Goal: Task Accomplishment & Management: Use online tool/utility

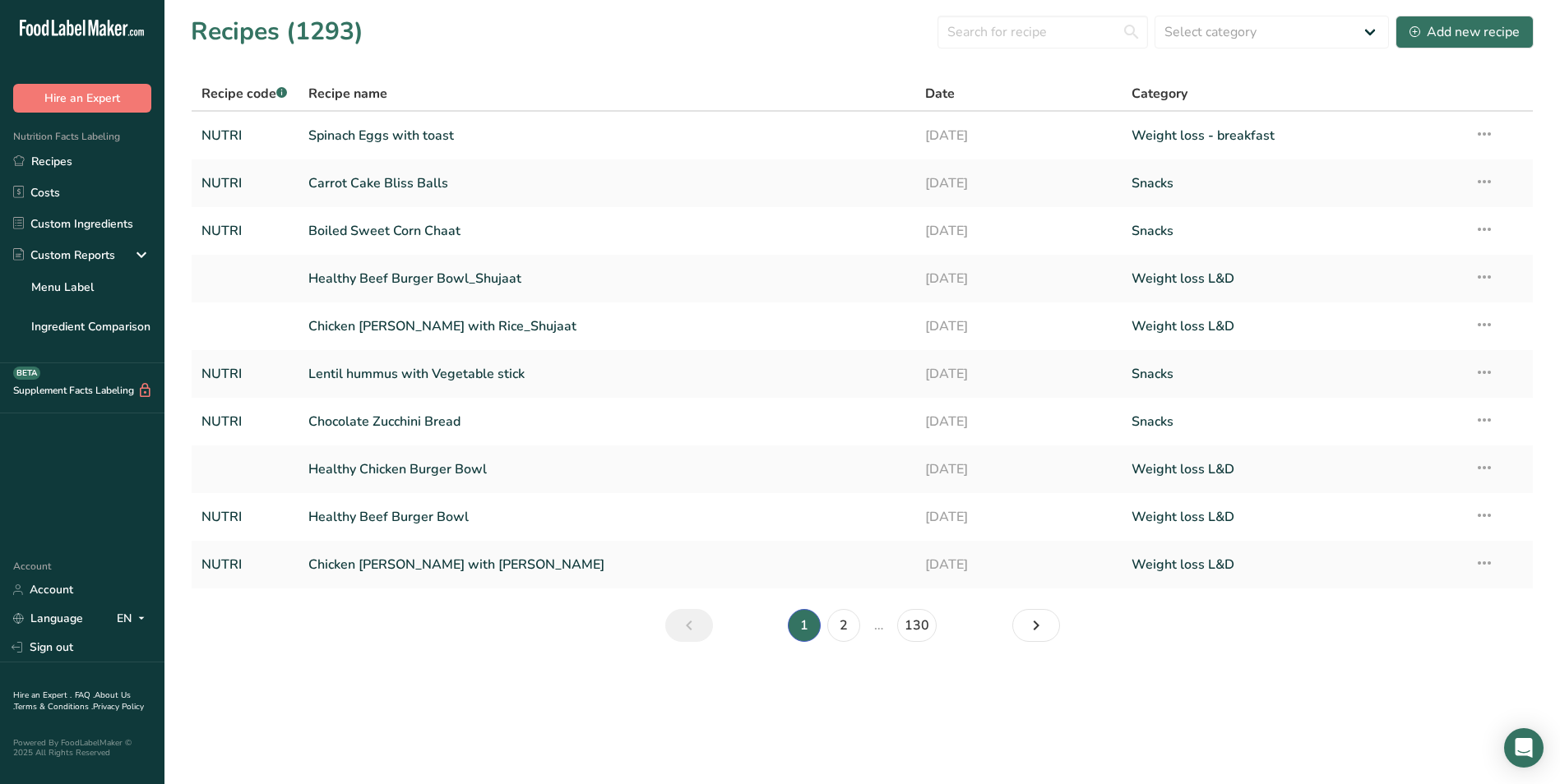
drag, startPoint x: 818, startPoint y: 196, endPoint x: 514, endPoint y: 74, distance: 327.6
click at [514, 74] on section "Recipes (1293) Select category All Baked Goods Beverages Breakfast Carnivore Ca…" at bounding box center [862, 333] width 1395 height 668
click at [426, 136] on link "Spinach Eggs with toast" at bounding box center [608, 135] width 598 height 35
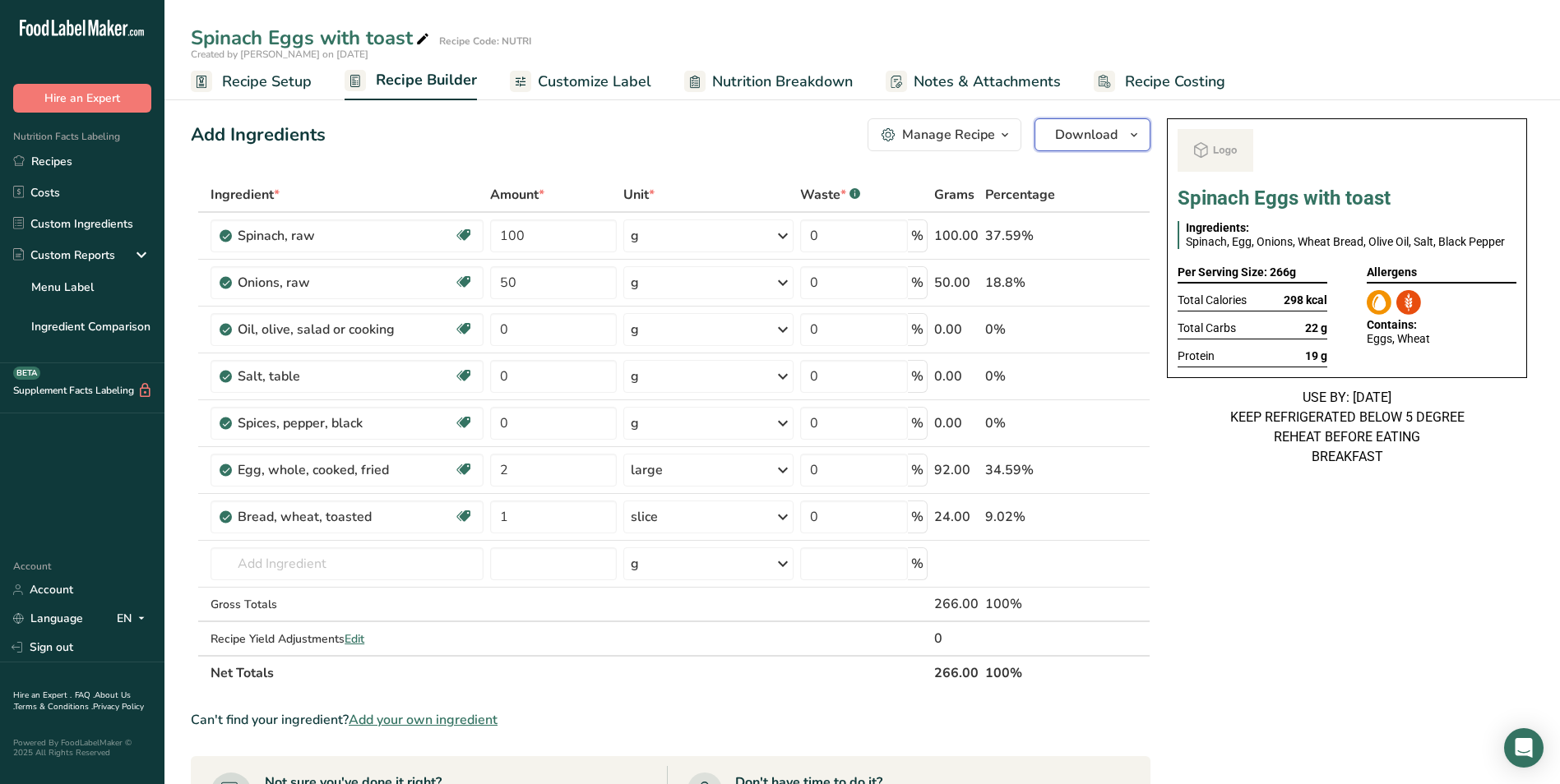
click at [1104, 132] on span "Download" at bounding box center [1085, 135] width 63 height 20
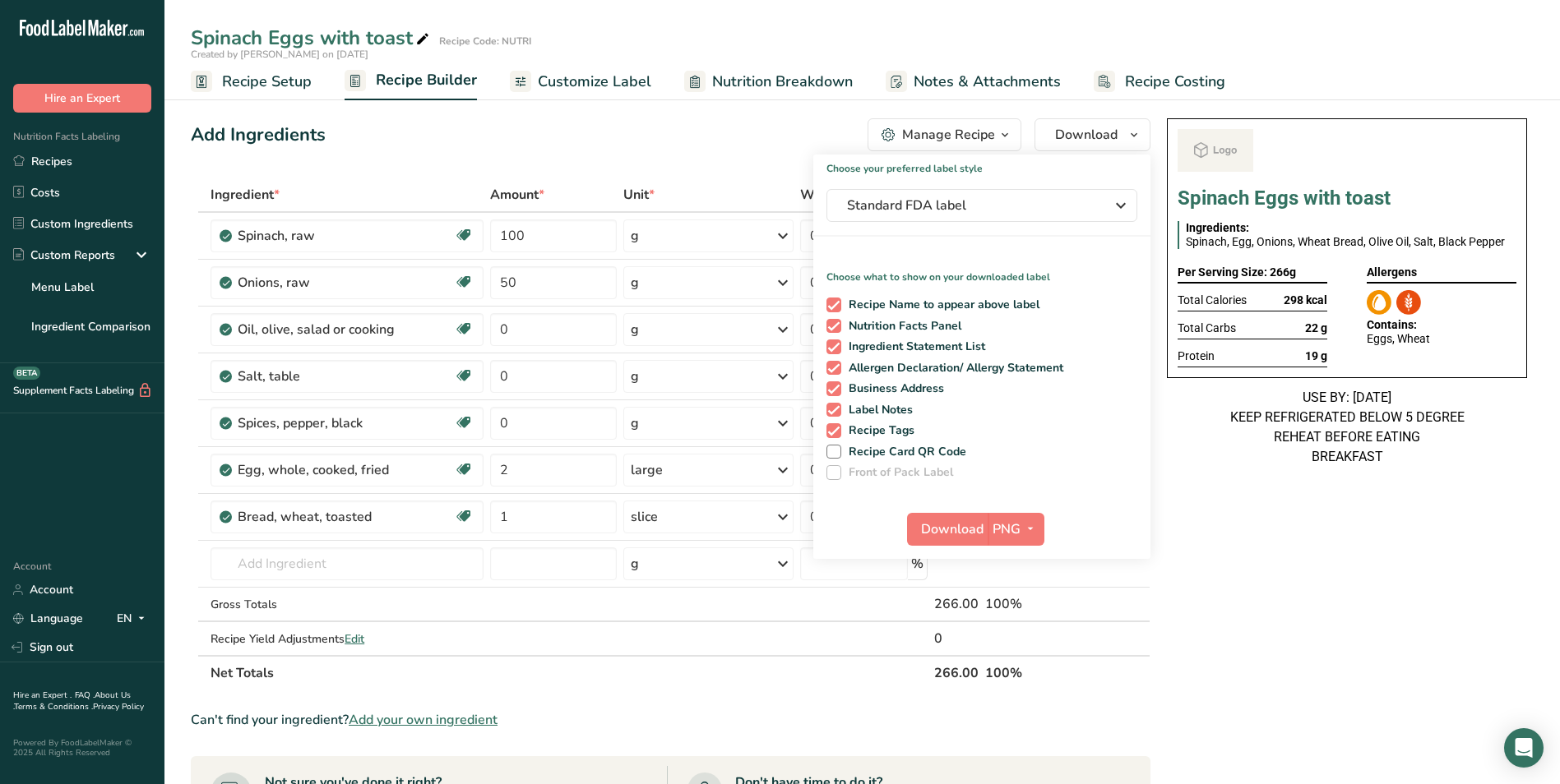
click at [629, 73] on span "Customize Label" at bounding box center [595, 81] width 113 height 22
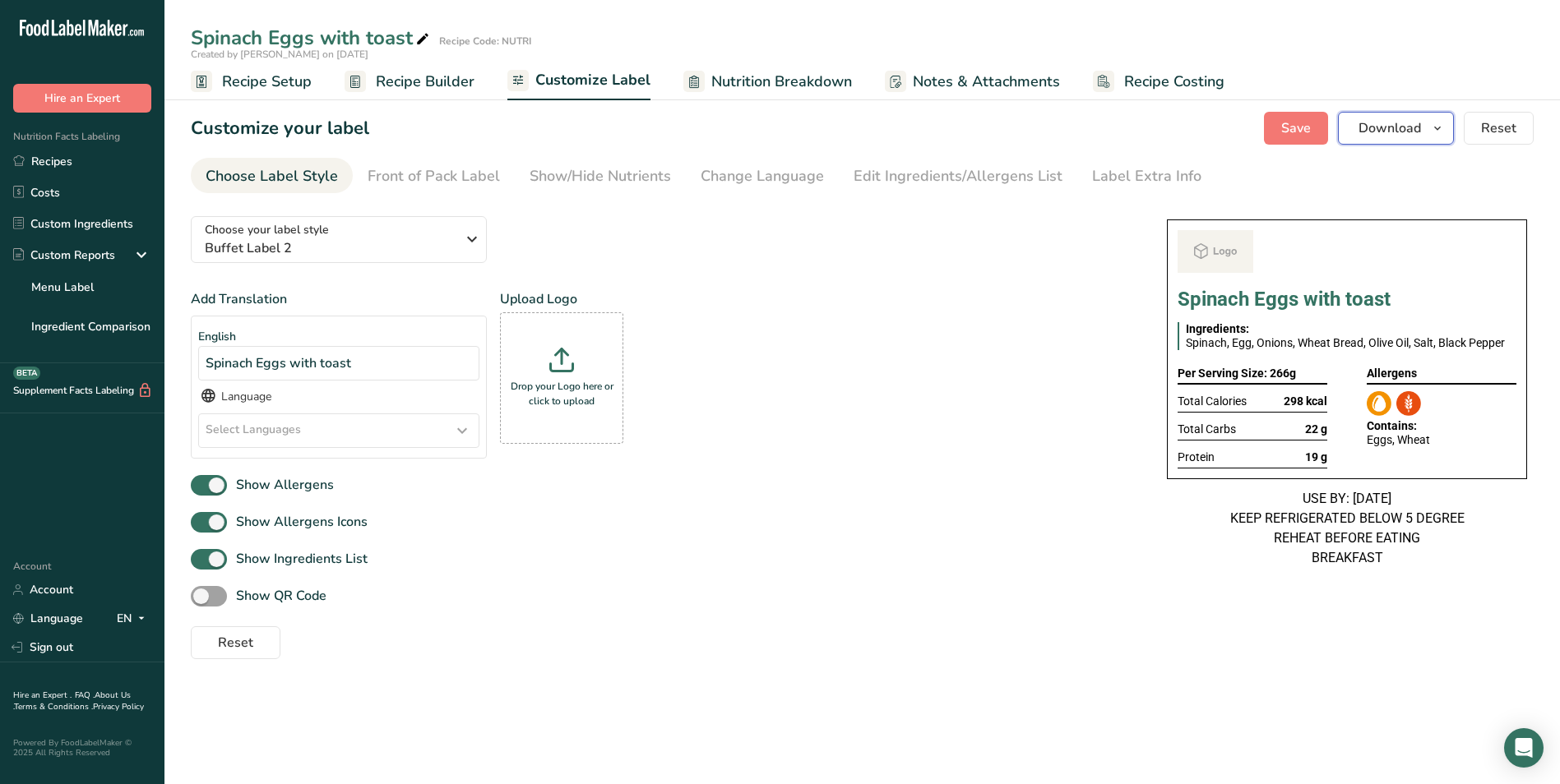
click at [1415, 140] on button "Download" at bounding box center [1395, 128] width 116 height 33
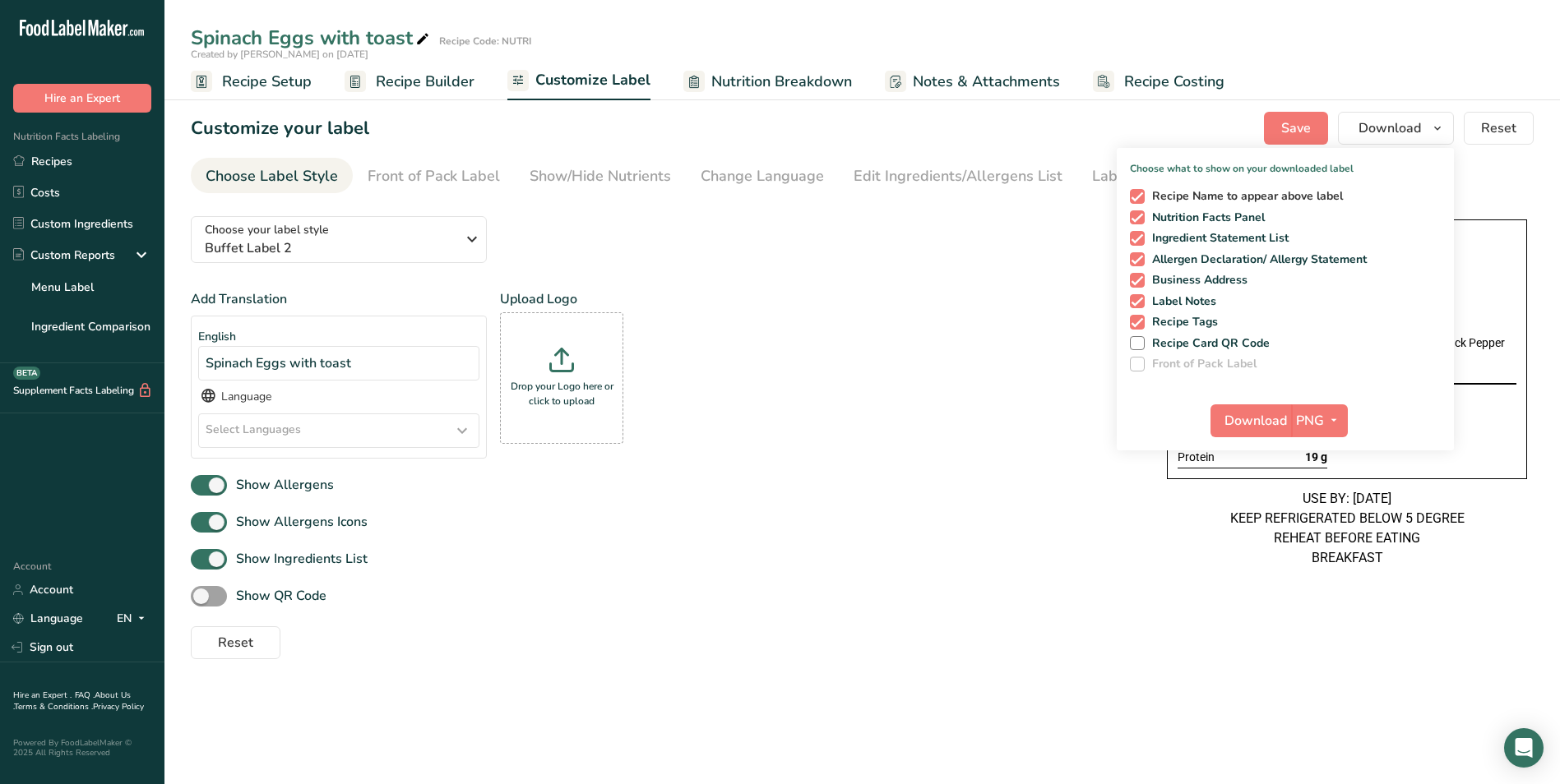
click at [1168, 194] on span "Recipe Name to appear above label" at bounding box center [1244, 196] width 199 height 15
click at [1140, 194] on input "Recipe Name to appear above label" at bounding box center [1135, 196] width 11 height 11
checkbox input "false"
click at [1259, 413] on span "Download" at bounding box center [1255, 421] width 63 height 20
click at [280, 83] on span "Recipe Setup" at bounding box center [267, 81] width 89 height 22
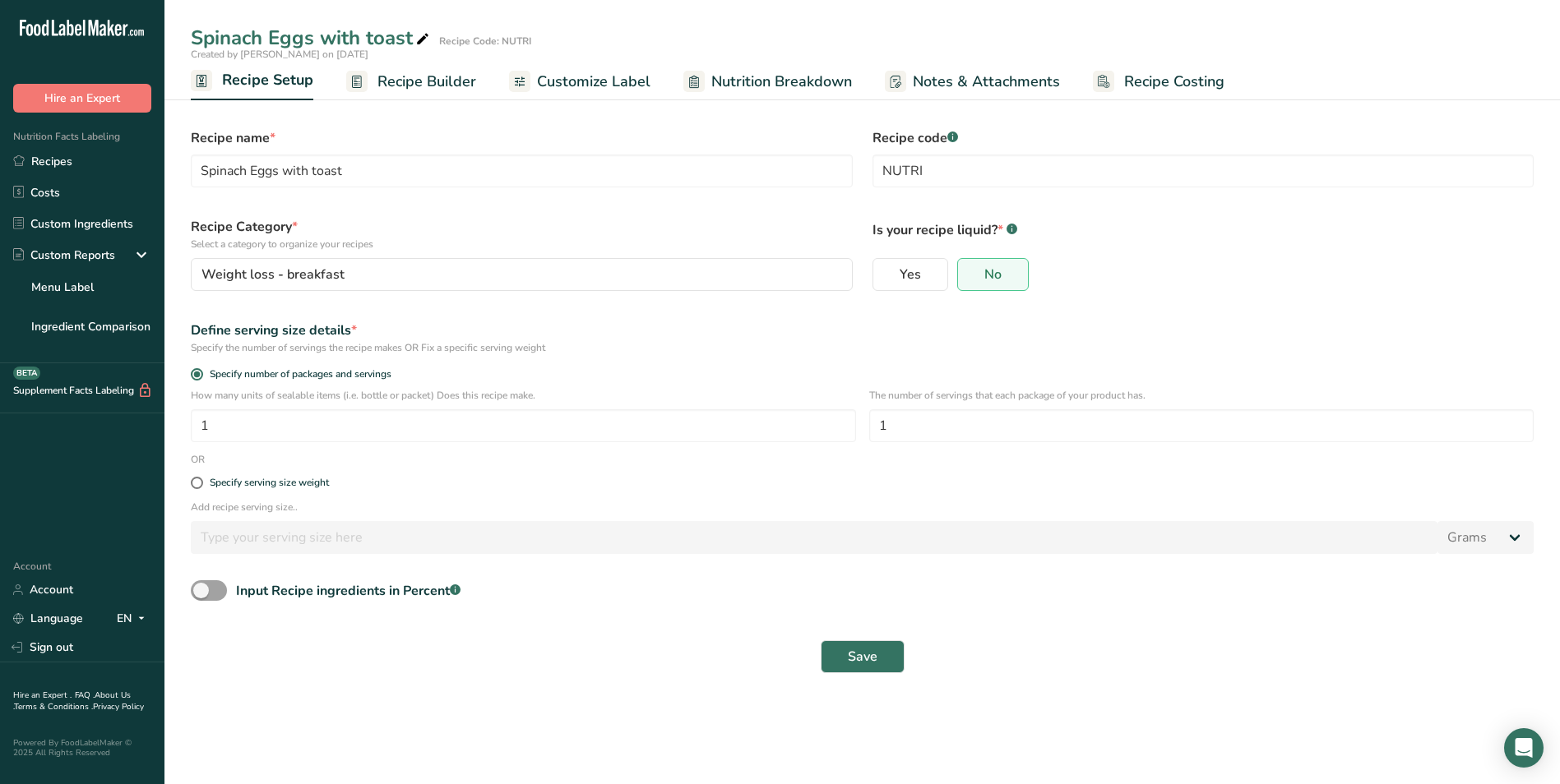
click at [447, 84] on span "Recipe Builder" at bounding box center [426, 81] width 98 height 22
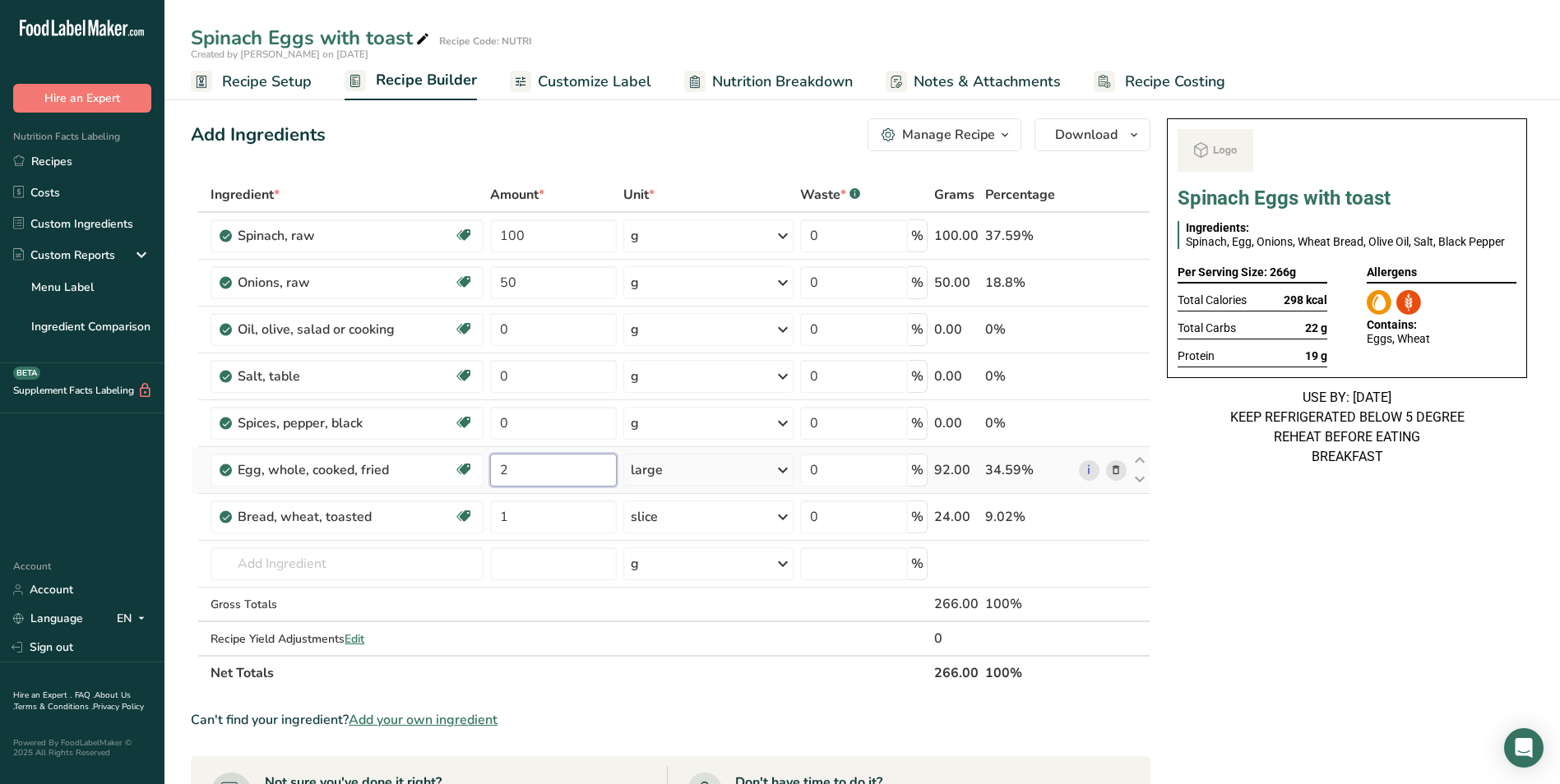
click at [501, 470] on input "2" at bounding box center [553, 469] width 127 height 33
type input "4"
click at [1248, 646] on div "Spinach Eggs with toast Ingredients: Spinach, Egg, Onions, Wheat Bread, Olive O…" at bounding box center [1347, 719] width 373 height 1216
click at [419, 41] on icon at bounding box center [422, 39] width 15 height 23
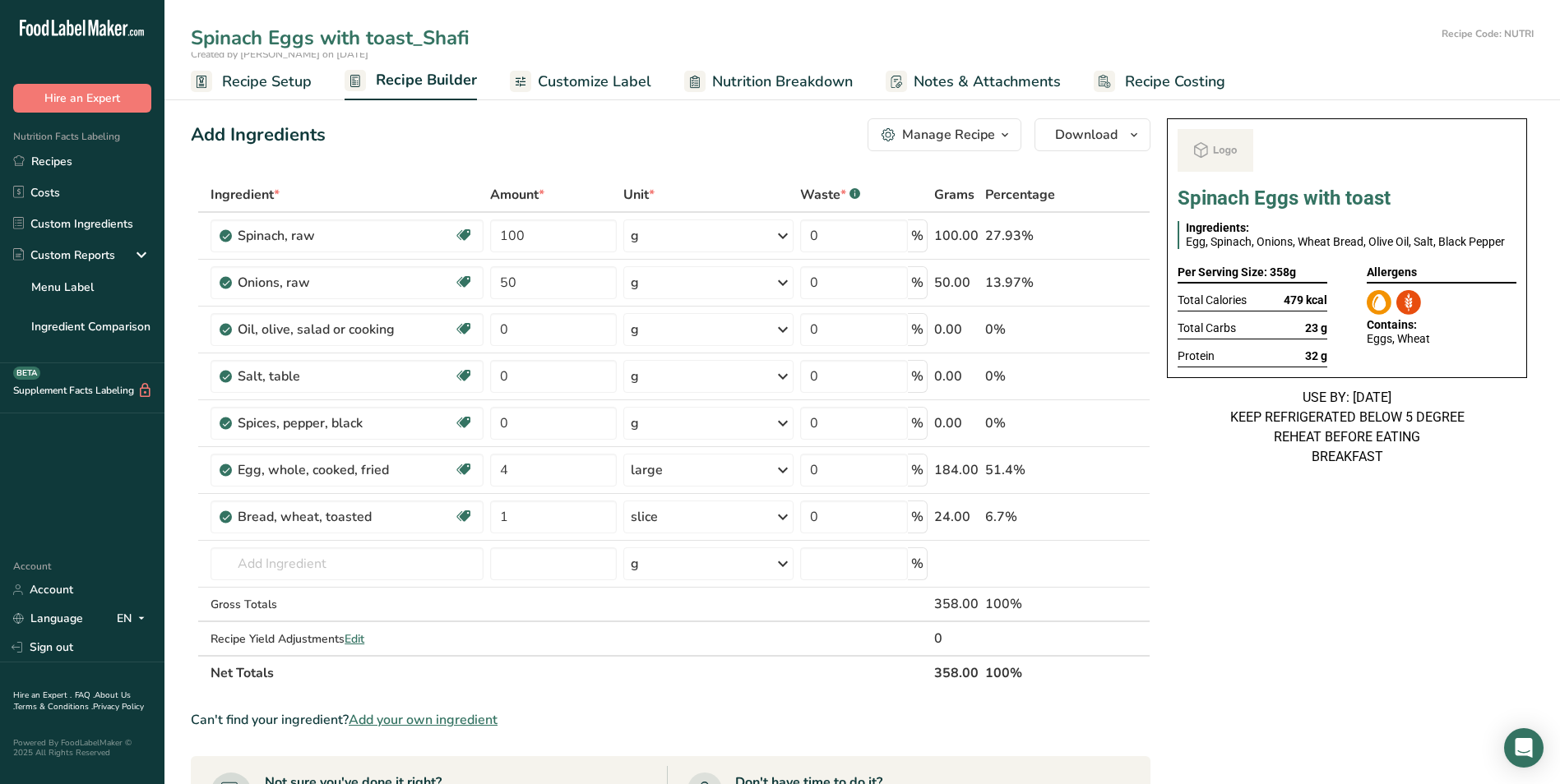
type input "Spinach Eggs with toast_Shafi"
click at [552, 93] on link "Customize Label" at bounding box center [580, 81] width 141 height 37
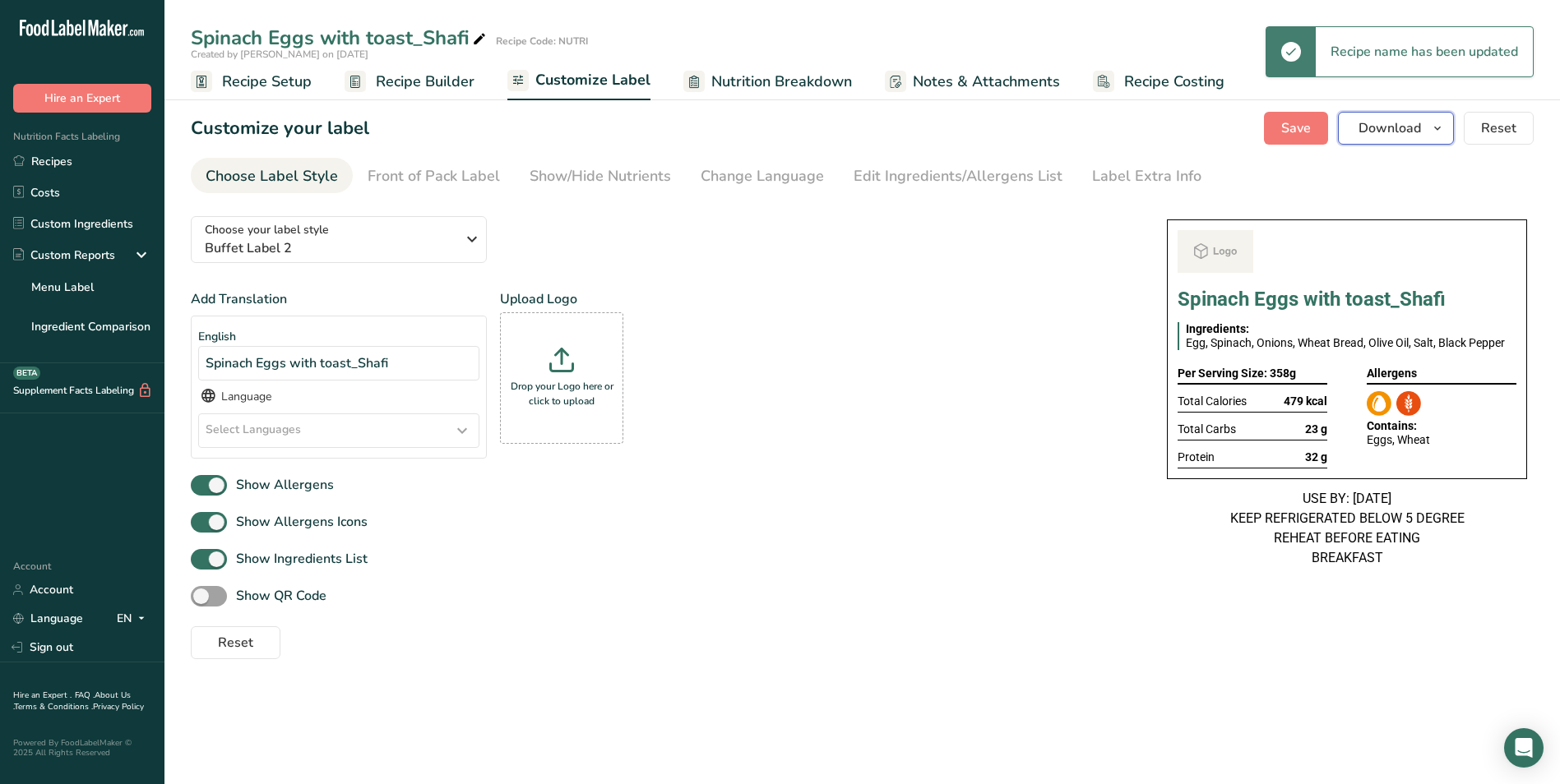
click at [1437, 130] on icon "button" at bounding box center [1437, 128] width 13 height 21
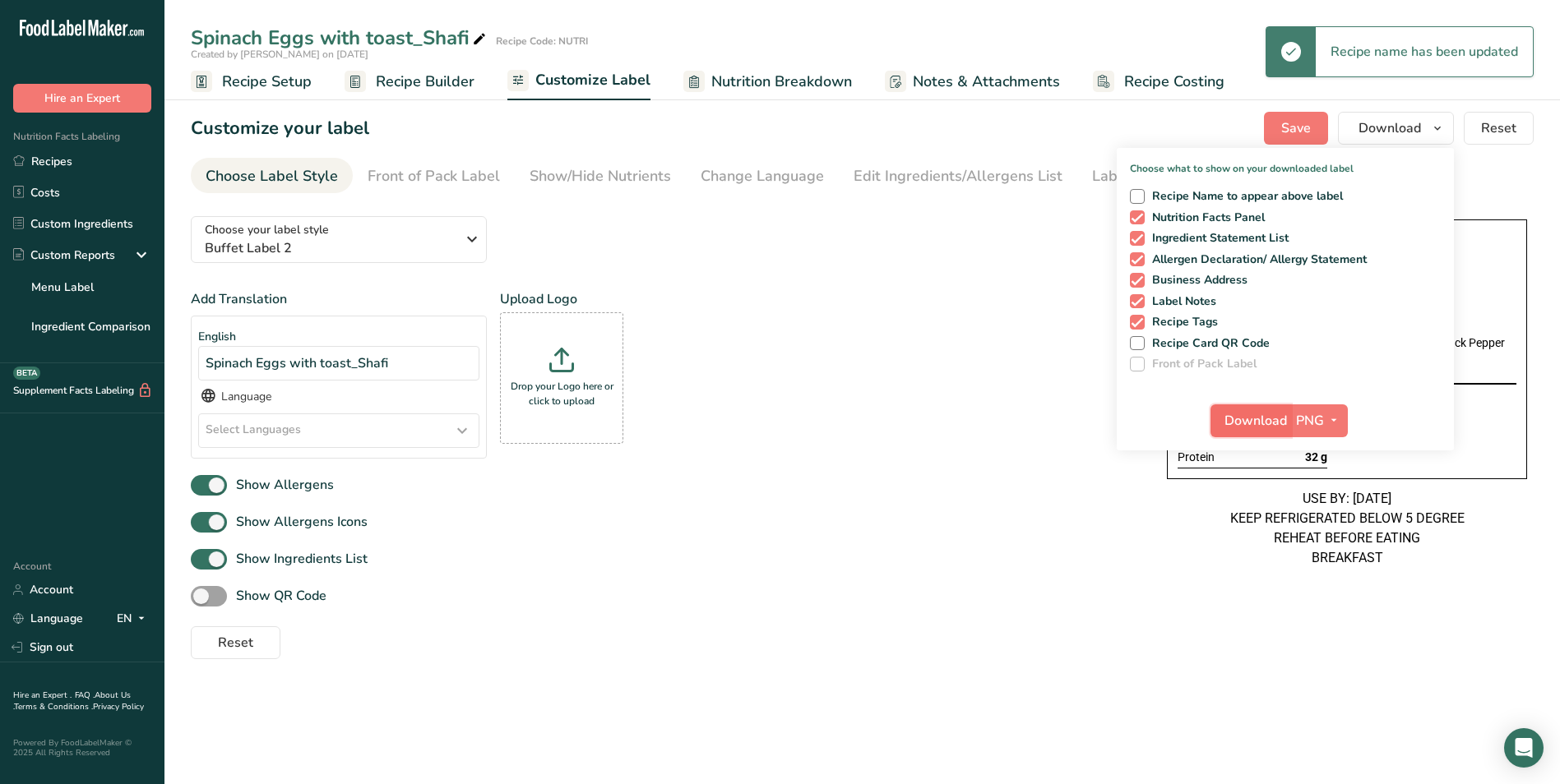
click at [1253, 424] on span "Download" at bounding box center [1255, 421] width 63 height 20
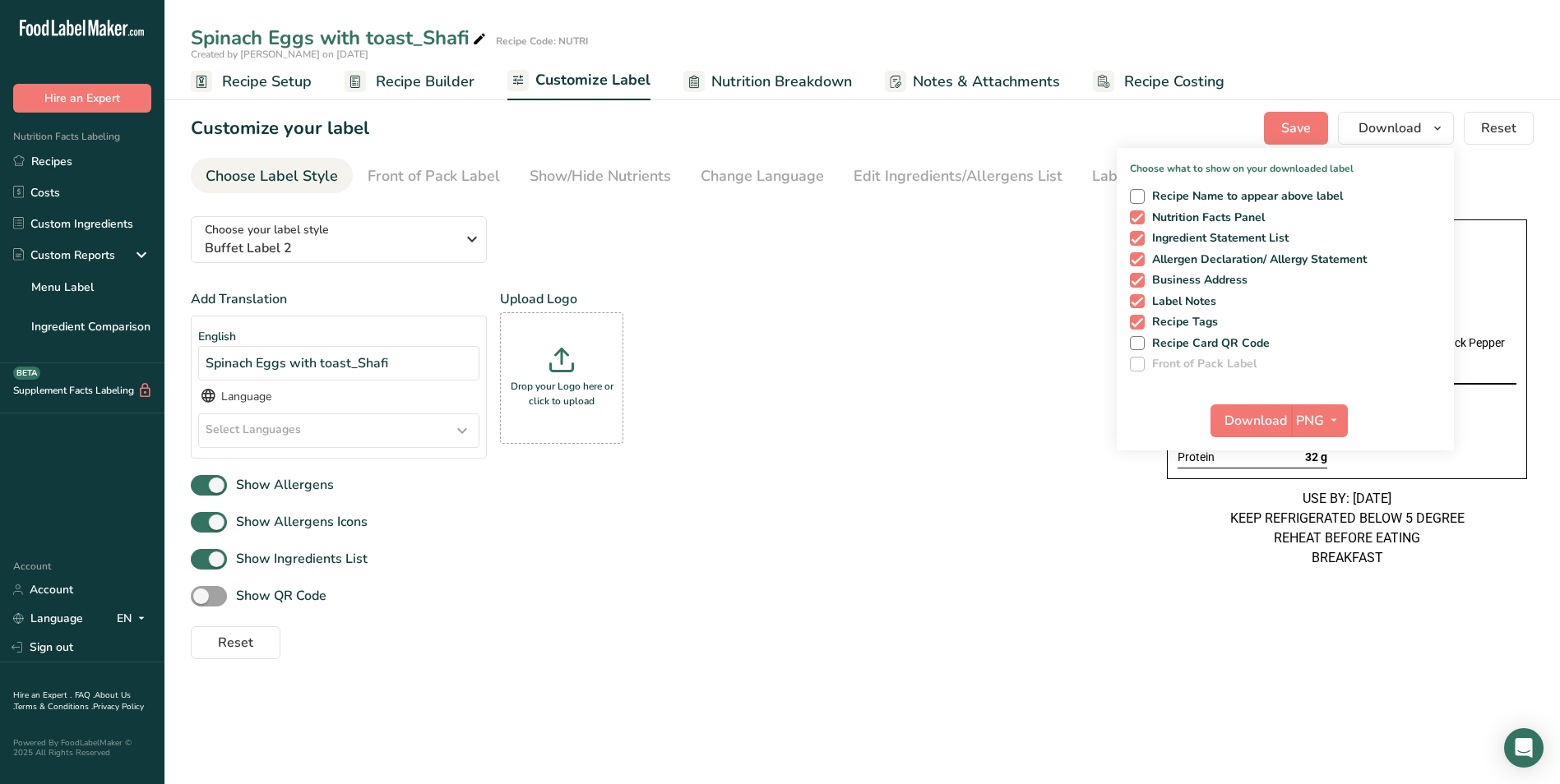
click at [389, 83] on span "Recipe Builder" at bounding box center [424, 81] width 98 height 22
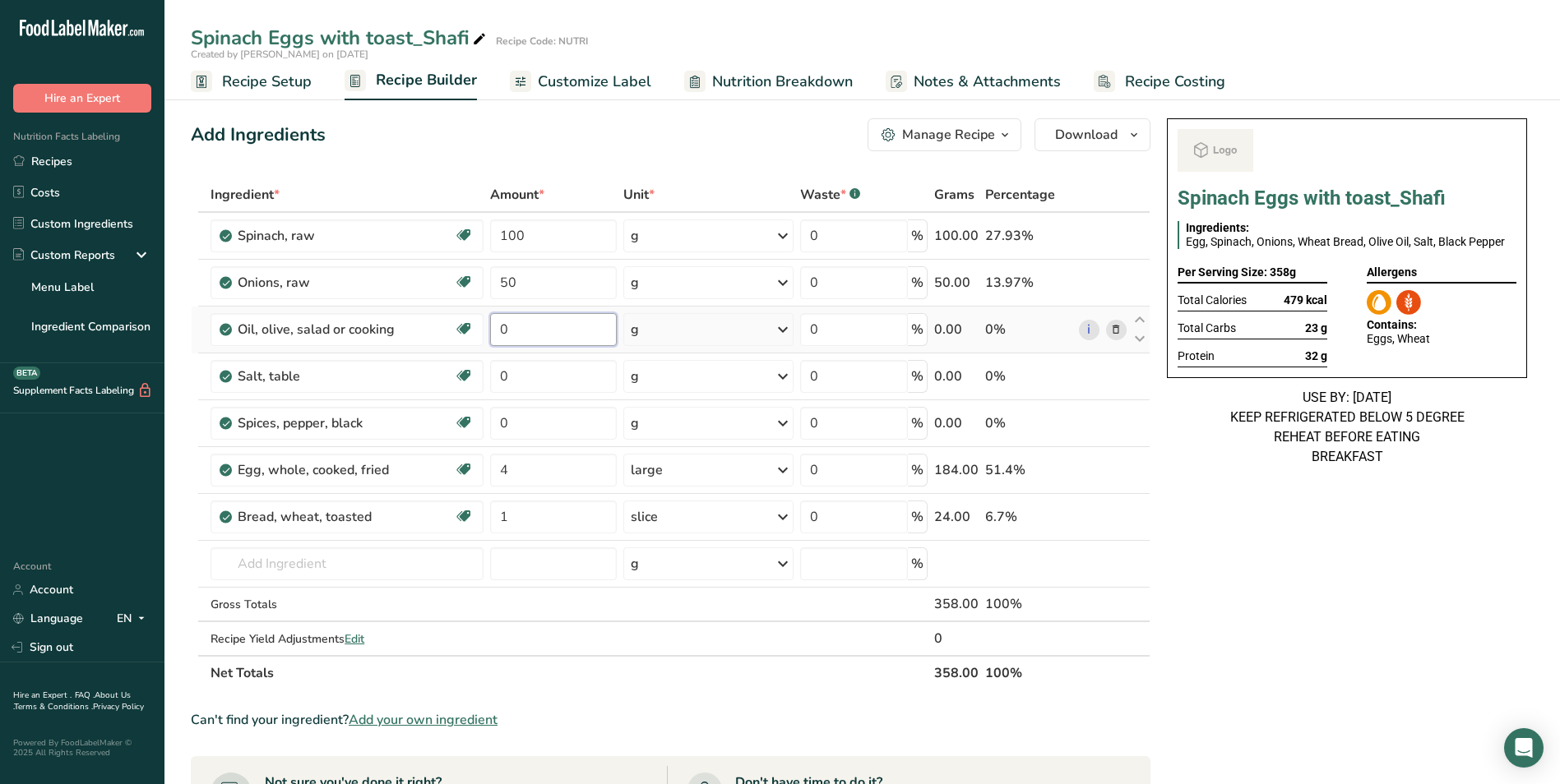
click at [495, 327] on input "0" at bounding box center [553, 328] width 127 height 33
type input "2"
click at [524, 130] on div "Add Ingredients Manage Recipe Delete Recipe Duplicate Recipe Scale Recipe Save …" at bounding box center [670, 134] width 959 height 33
click at [517, 384] on input "0" at bounding box center [553, 376] width 127 height 33
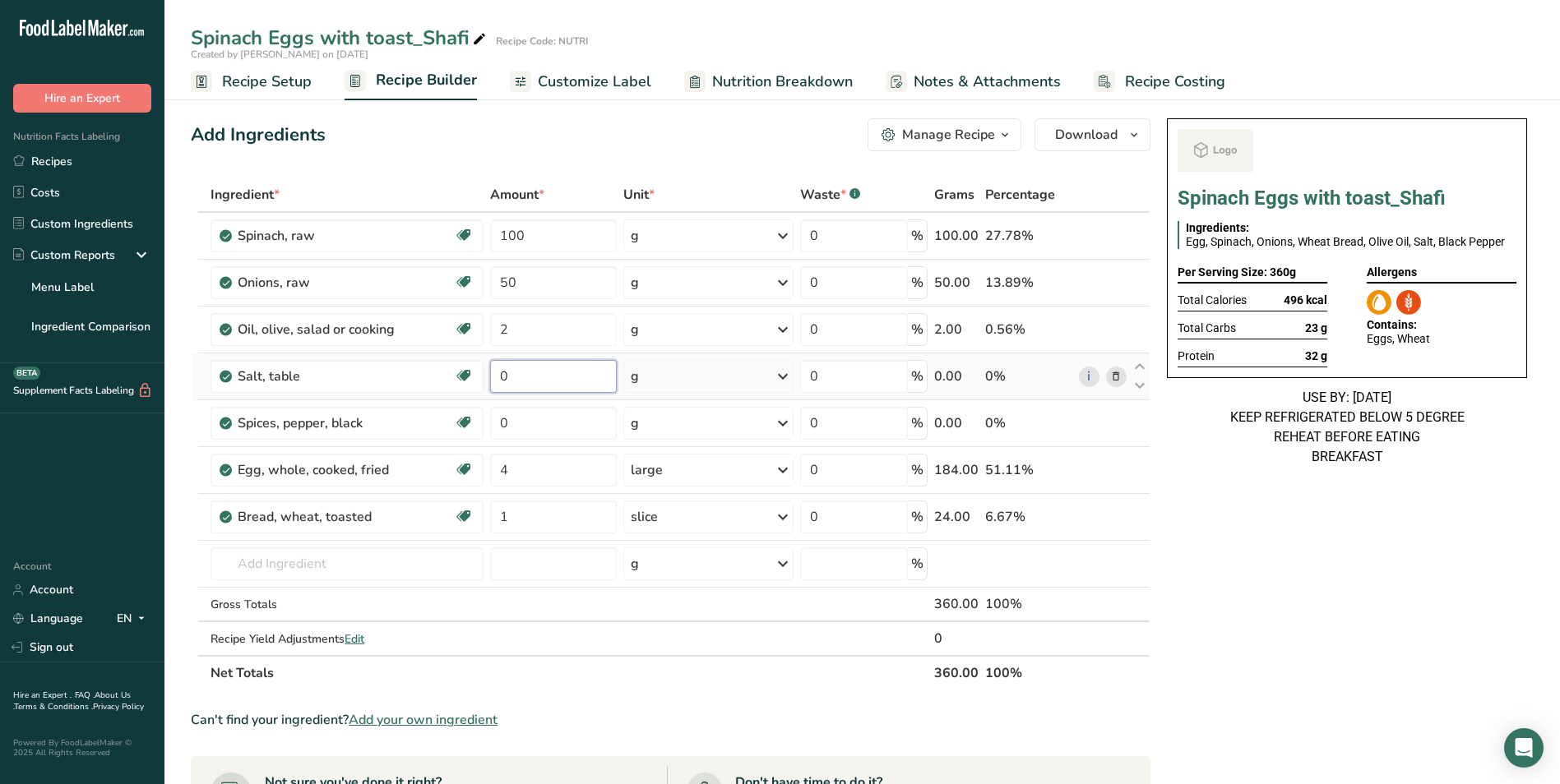
click at [517, 384] on input "0" at bounding box center [553, 376] width 127 height 33
type input "0.1"
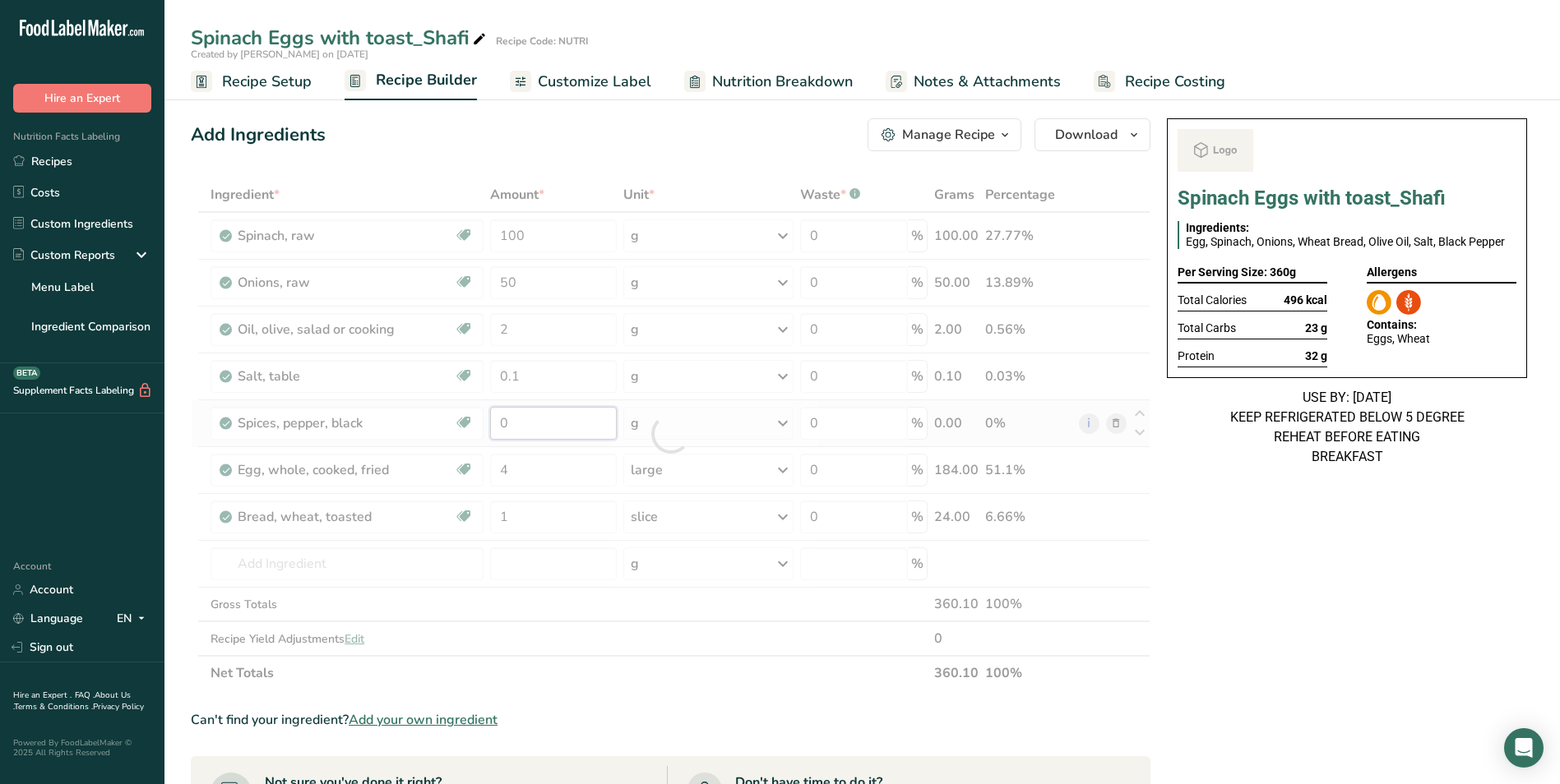
click at [518, 433] on div "Ingredient * Amount * Unit * Waste * .a-a{fill:#347362;}.b-a{fill:#fff;} Grams …" at bounding box center [670, 434] width 959 height 513
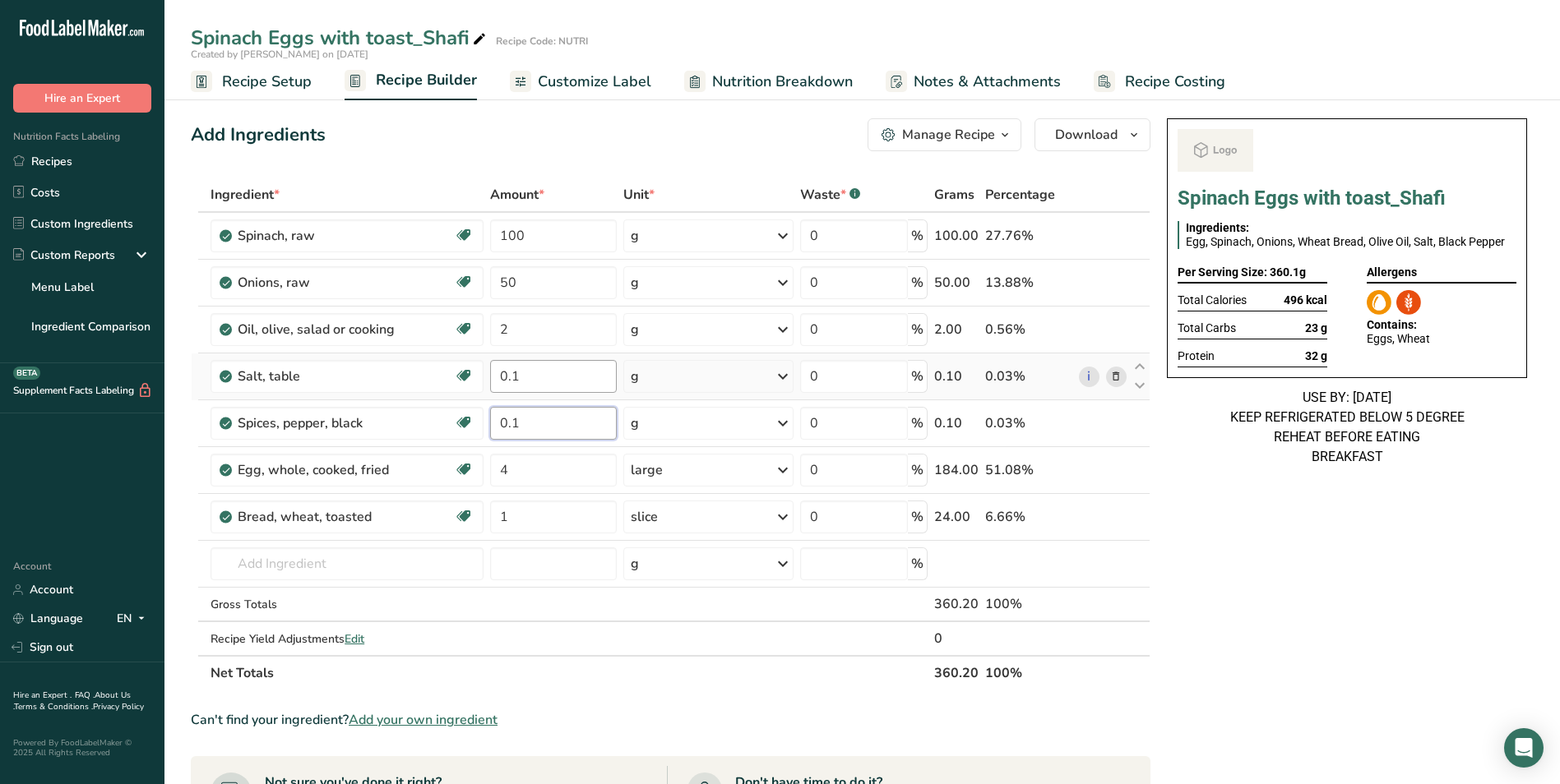
type input "0.1"
click at [551, 375] on div "Ingredient * Amount * Unit * Waste * .a-a{fill:#347362;}.b-a{fill:#fff;} Grams …" at bounding box center [670, 434] width 959 height 513
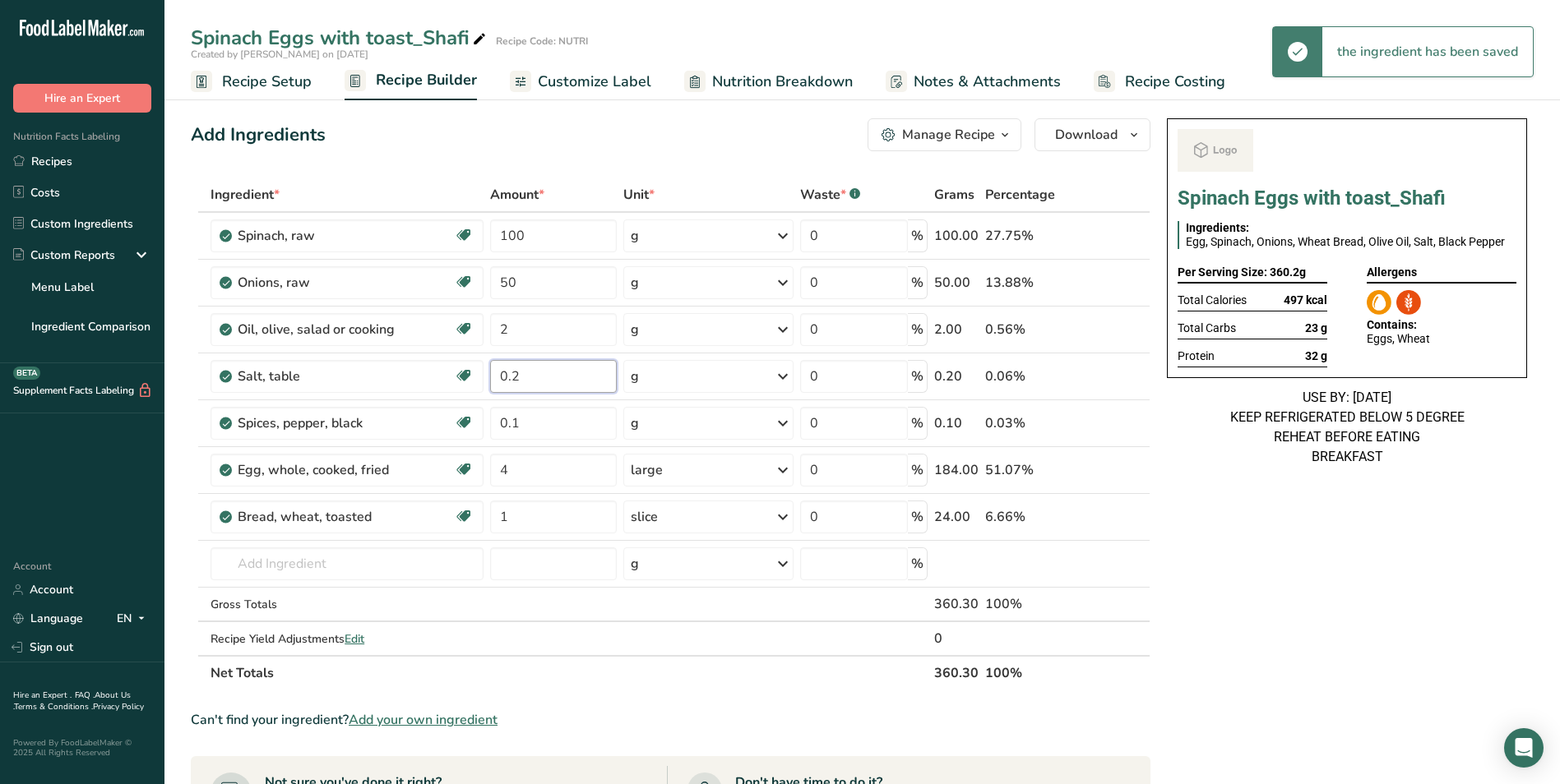
type input "0.2"
click at [1291, 669] on div "Spinach Eggs with toast_Shafi Ingredients: Egg, Spinach, Onions, Wheat Bread, O…" at bounding box center [1347, 719] width 373 height 1216
click at [501, 477] on input "4" at bounding box center [553, 469] width 127 height 33
type input "2"
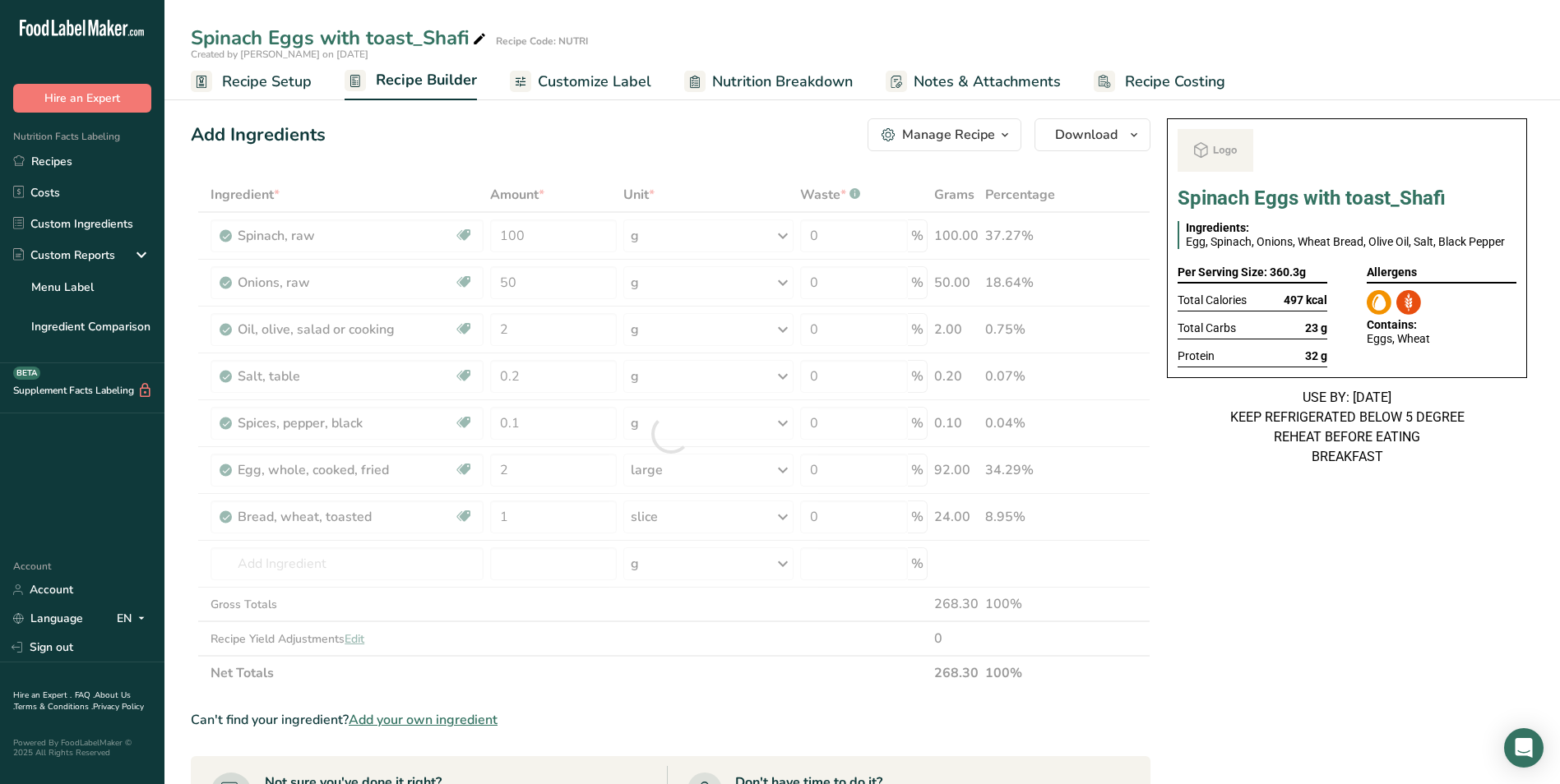
click at [1322, 549] on div "Spinach Eggs with toast_Shafi Ingredients: Egg, Spinach, Onions, Wheat Bread, O…" at bounding box center [1347, 719] width 373 height 1216
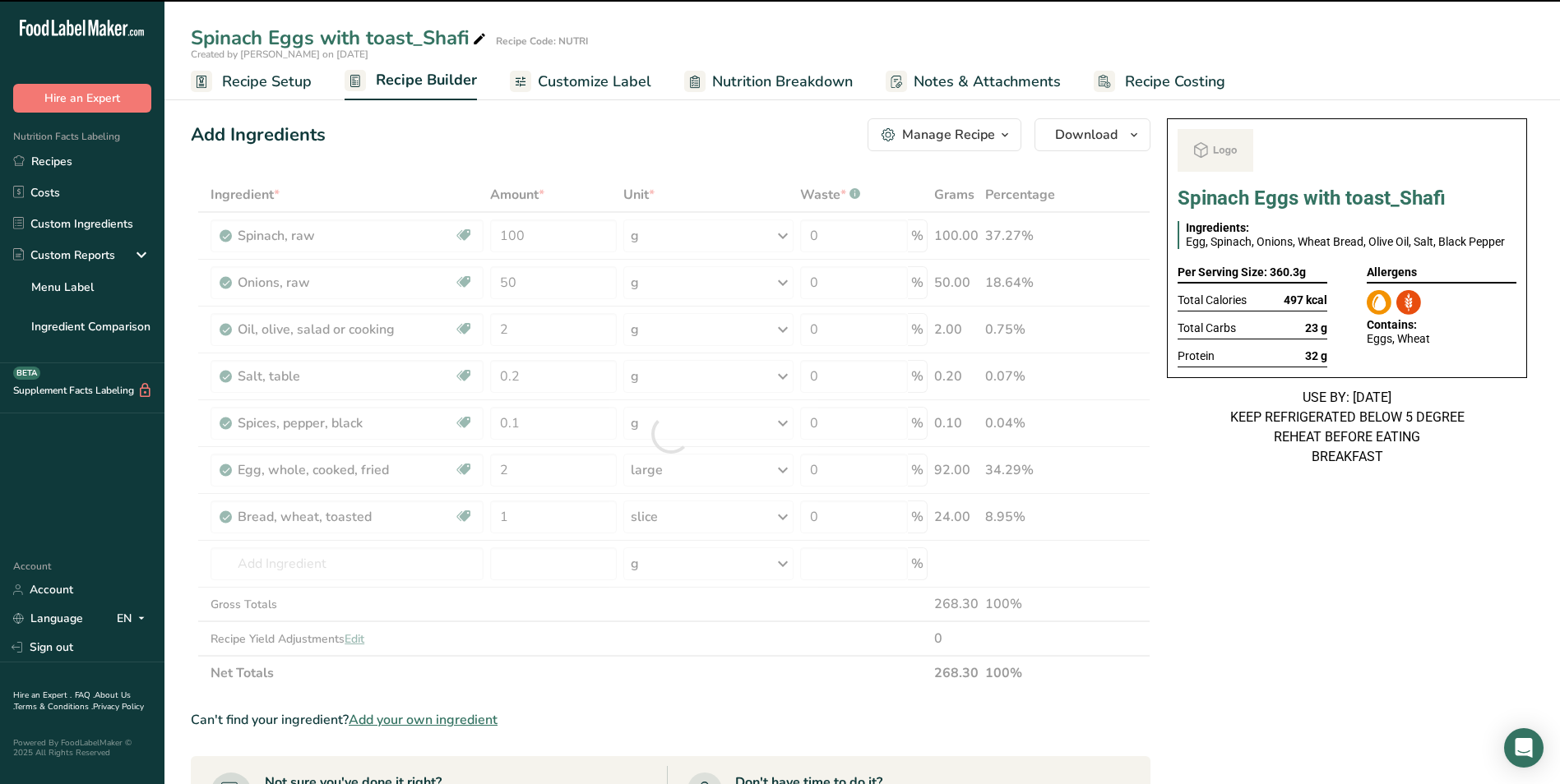
click at [479, 31] on icon at bounding box center [479, 39] width 15 height 23
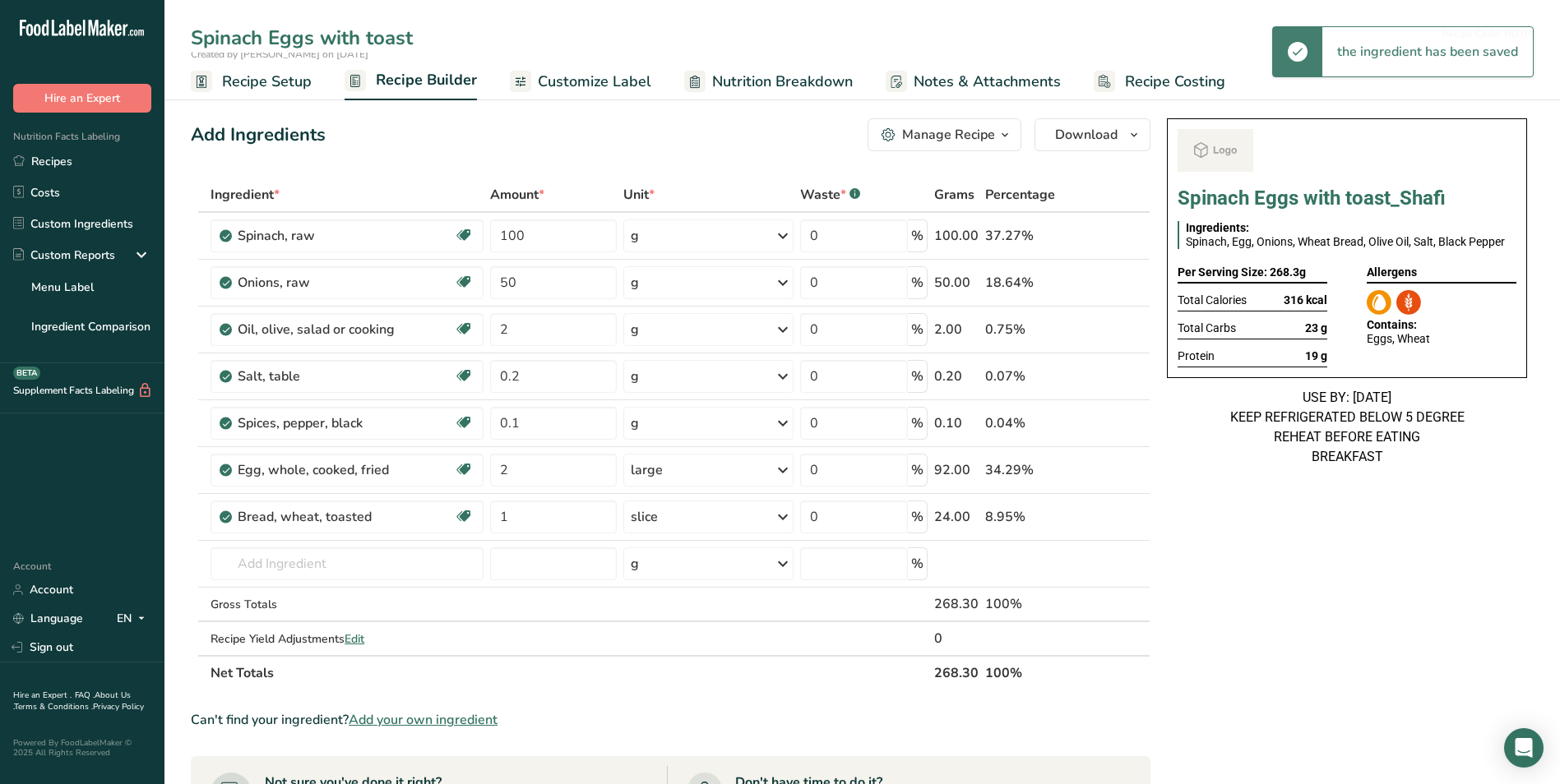
type input "Spinach Eggs with toast"
click at [440, 109] on section "Add Ingredients Manage Recipe Delete Recipe Duplicate Recipe Scale Recipe Save …" at bounding box center [862, 719] width 1395 height 1268
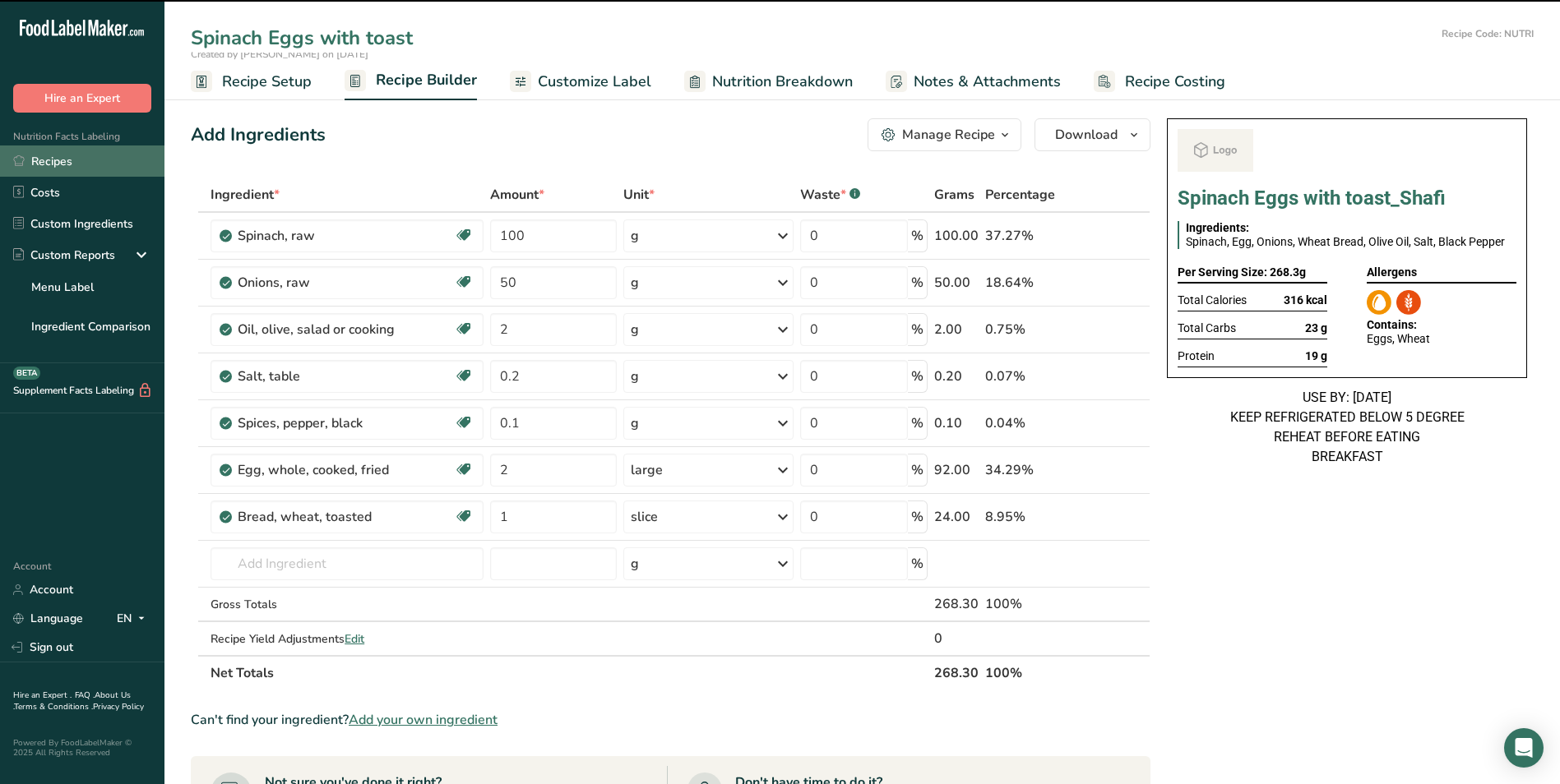
click at [52, 173] on link "Recipes" at bounding box center [82, 161] width 165 height 31
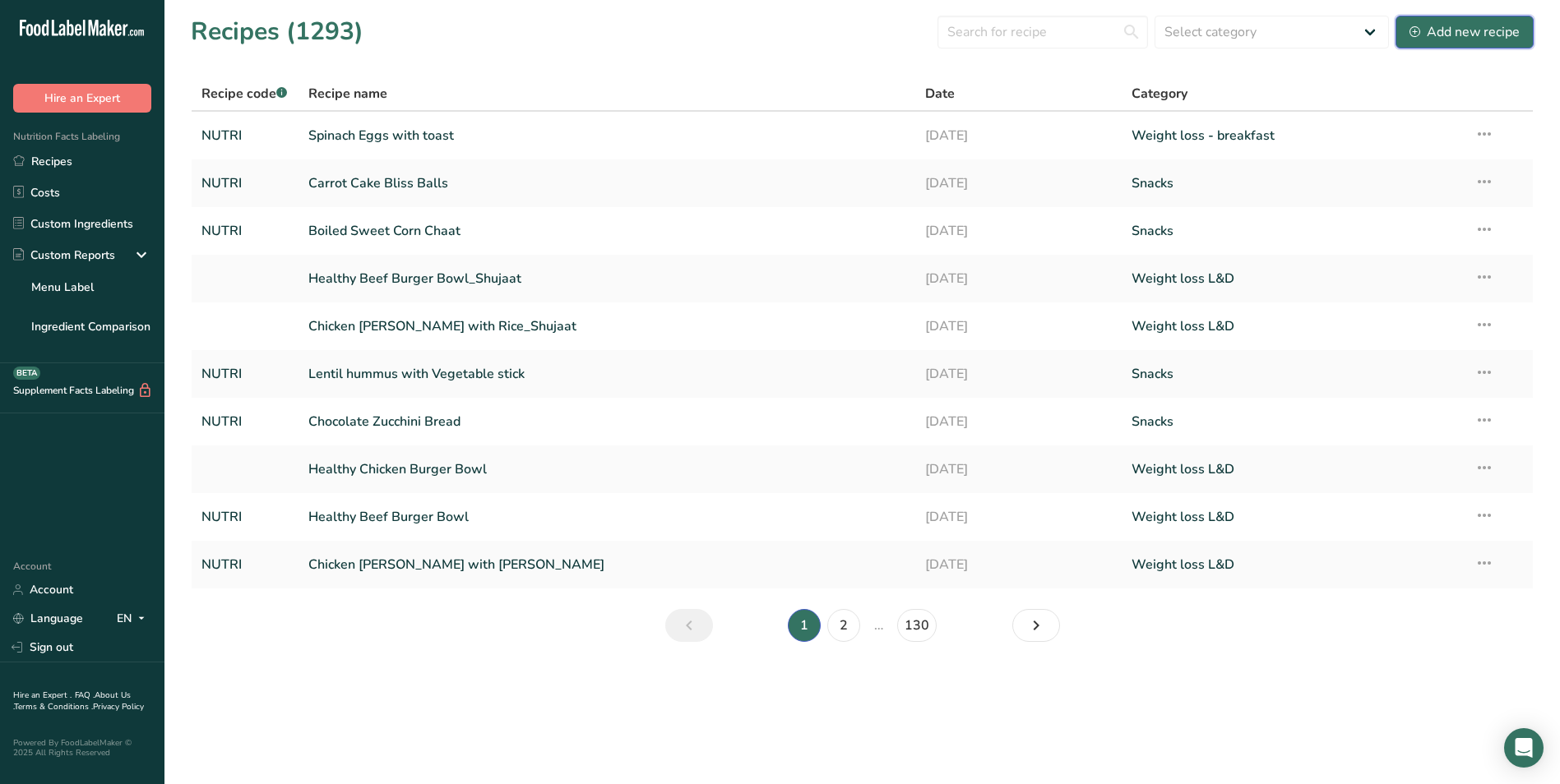
click at [1468, 26] on div "Add new recipe" at bounding box center [1464, 32] width 110 height 20
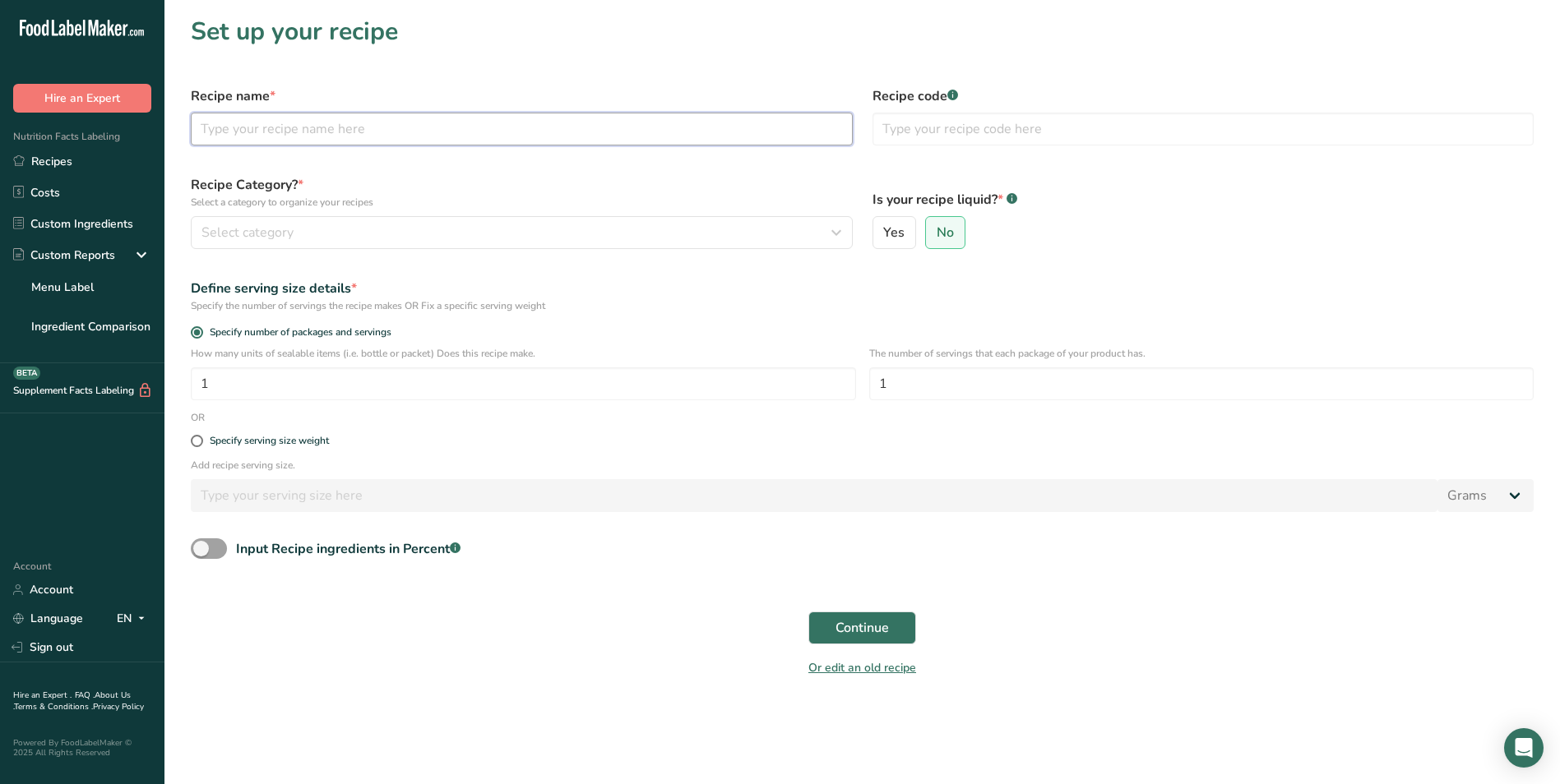
click at [321, 133] on input "text" at bounding box center [521, 128] width 662 height 33
click at [46, 162] on link "Recipes" at bounding box center [82, 161] width 165 height 31
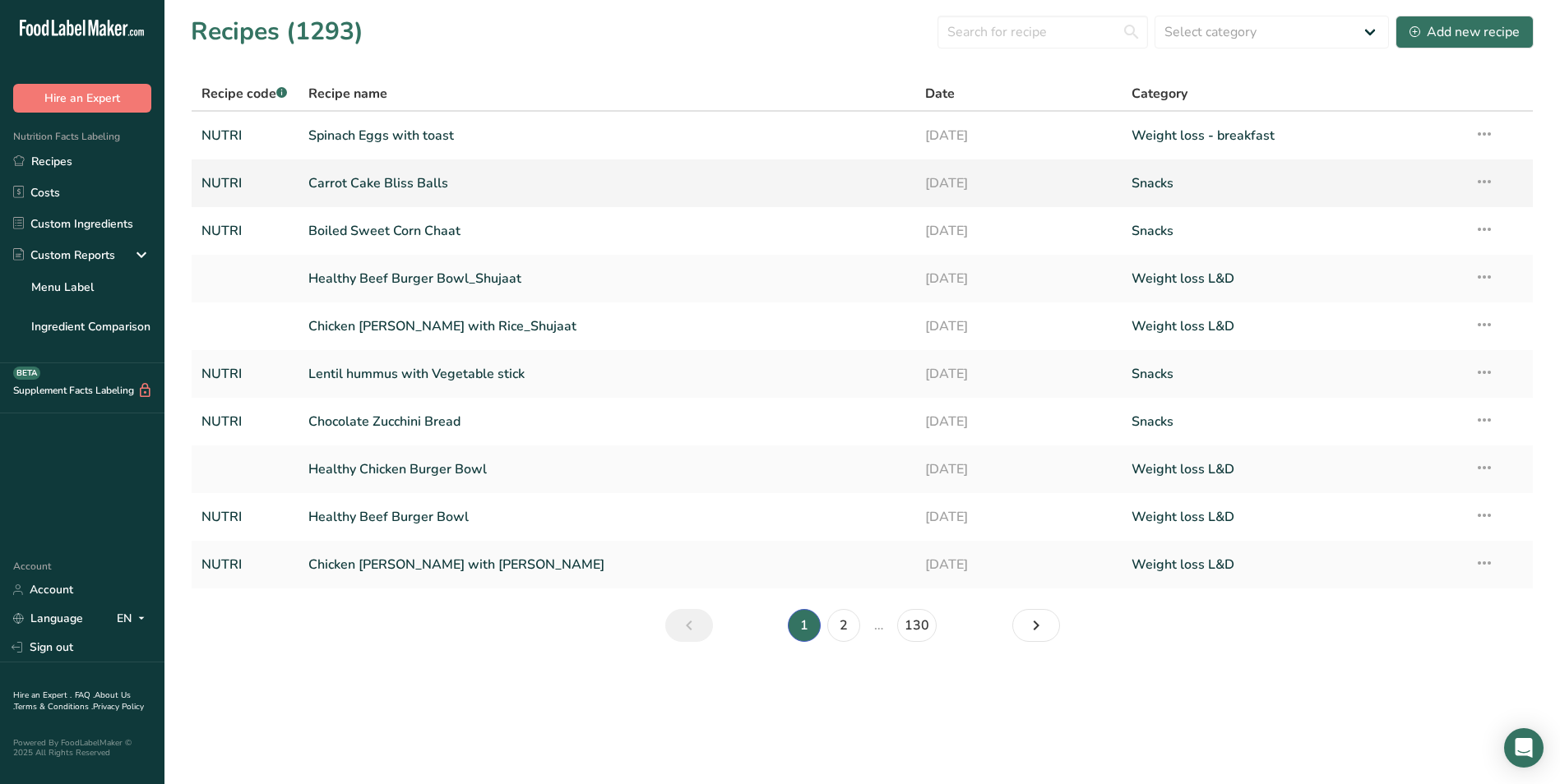
click at [487, 177] on link "Carrot Cake Bliss Balls" at bounding box center [608, 183] width 598 height 35
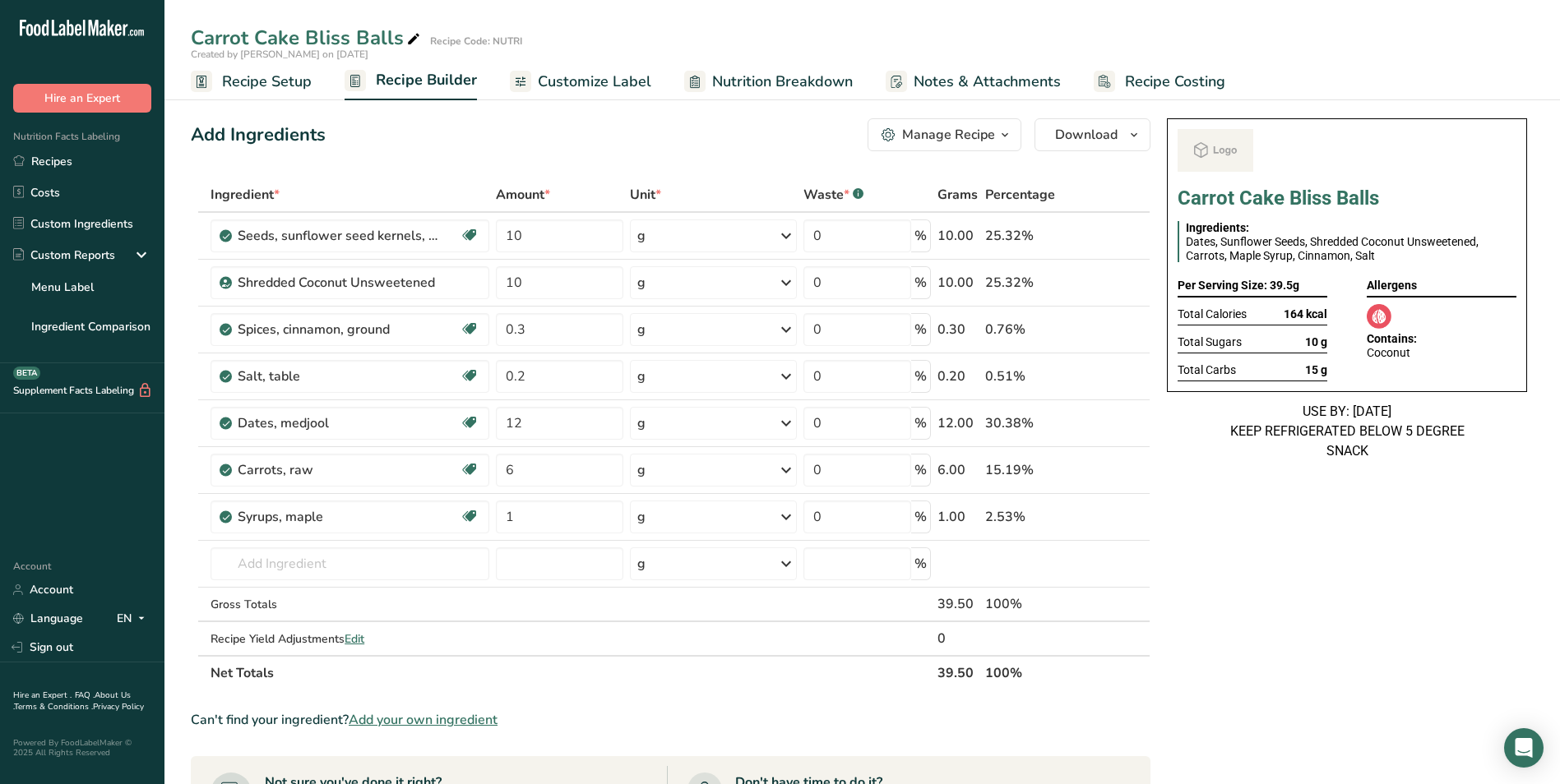
click at [576, 85] on span "Customize Label" at bounding box center [595, 81] width 113 height 22
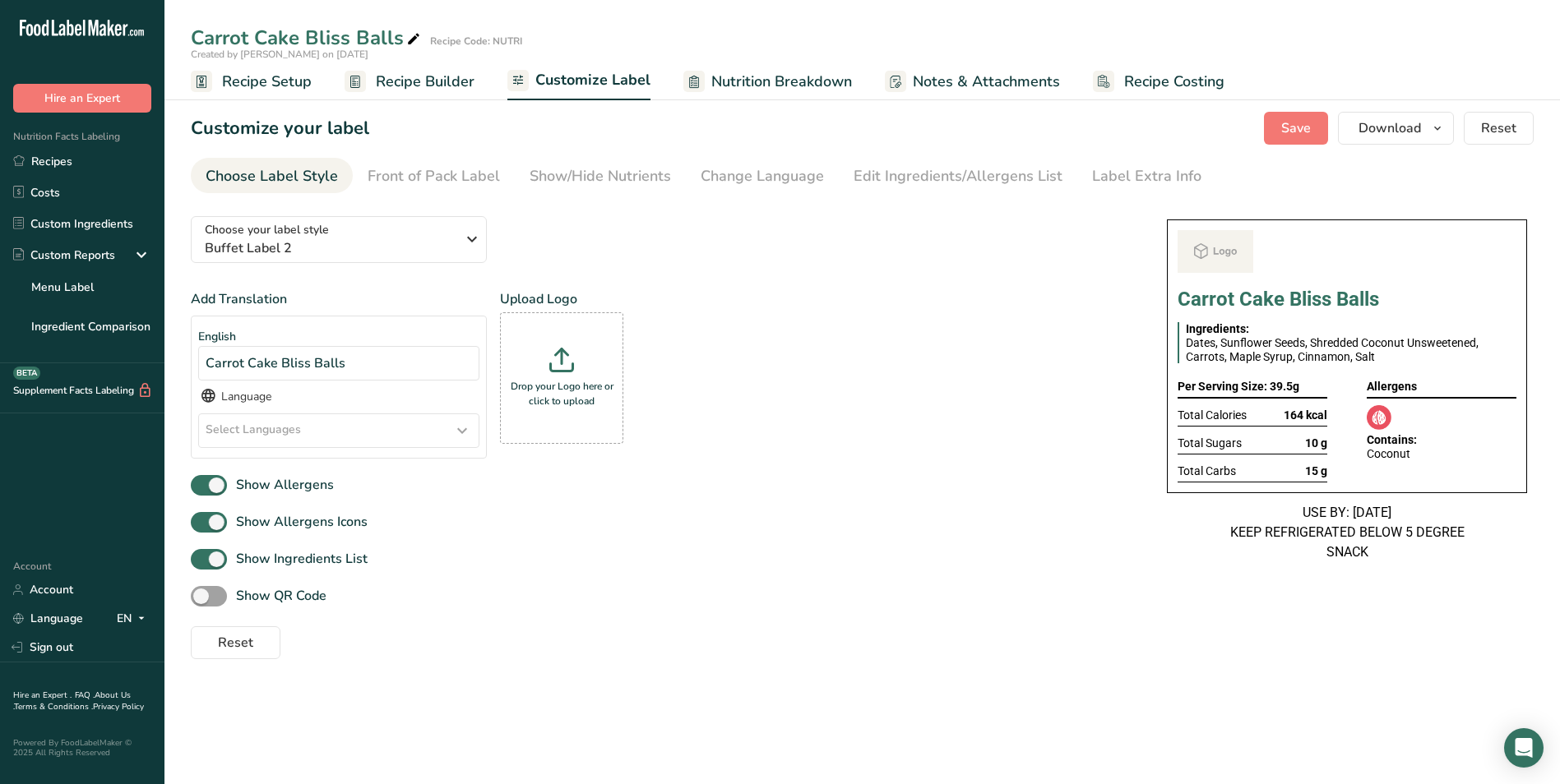
click at [466, 88] on span "Recipe Builder" at bounding box center [424, 81] width 98 height 22
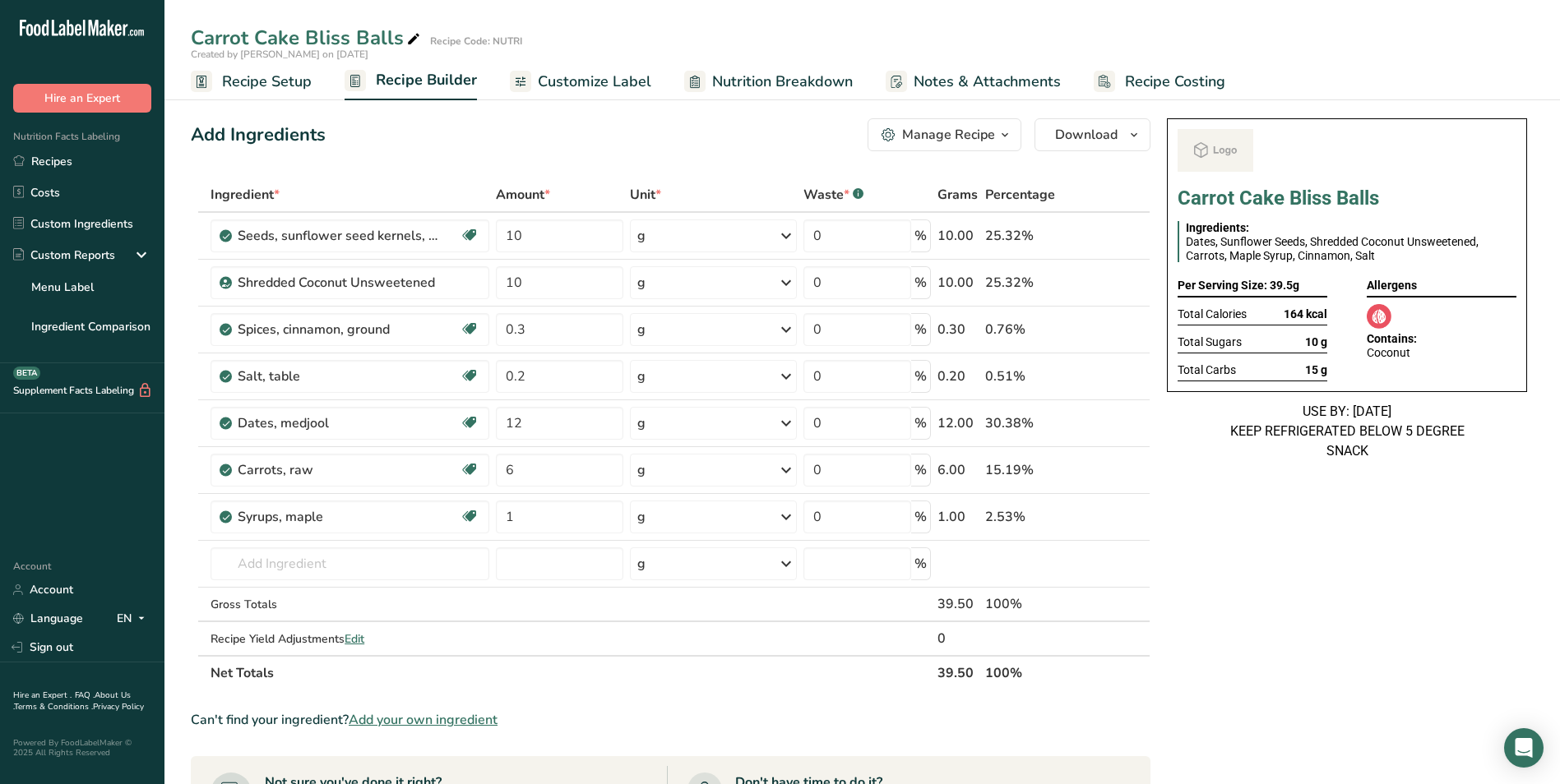
click at [564, 83] on span "Customize Label" at bounding box center [595, 81] width 113 height 22
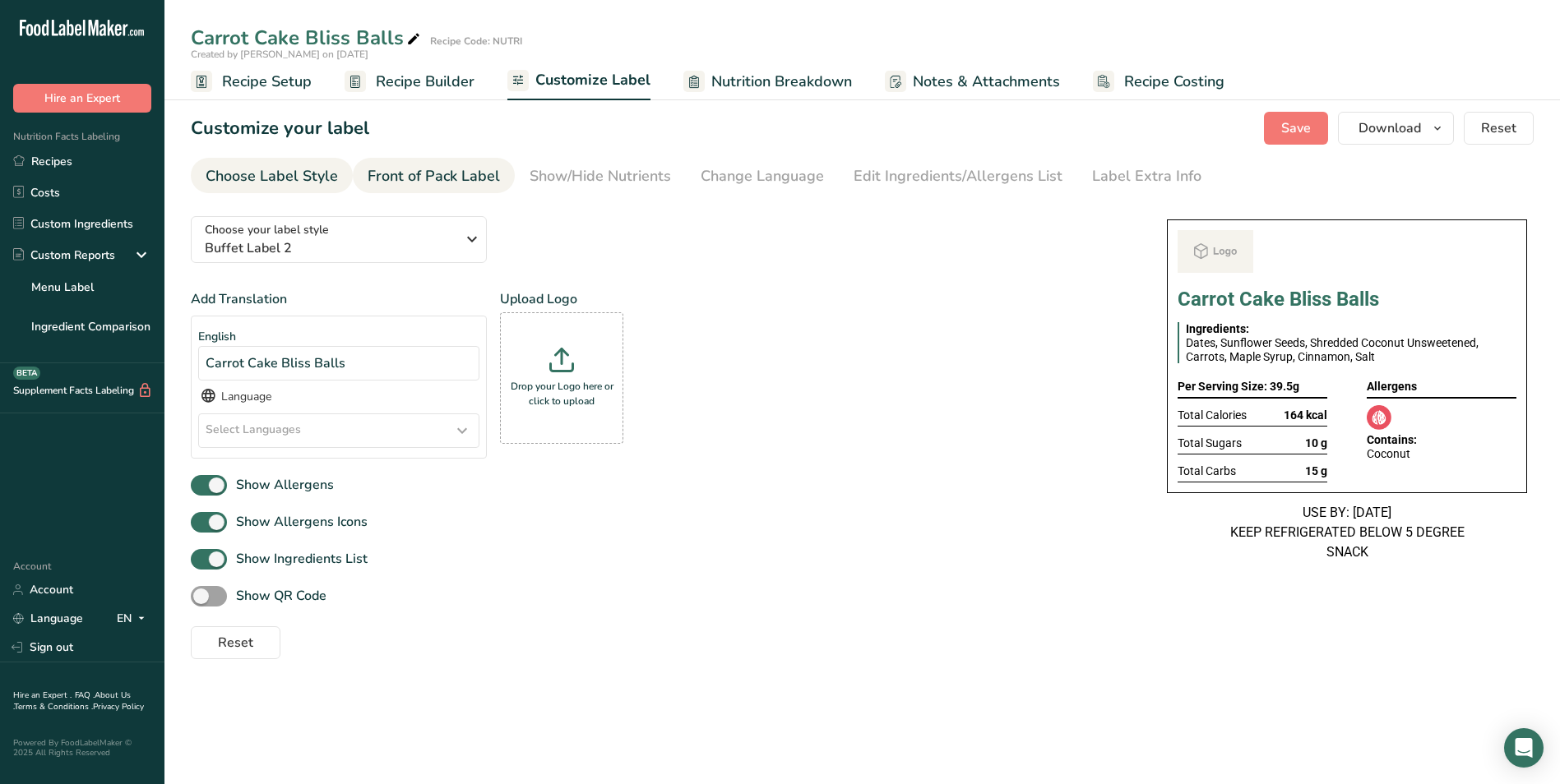
click at [465, 181] on div "Front of Pack Label" at bounding box center [433, 176] width 132 height 22
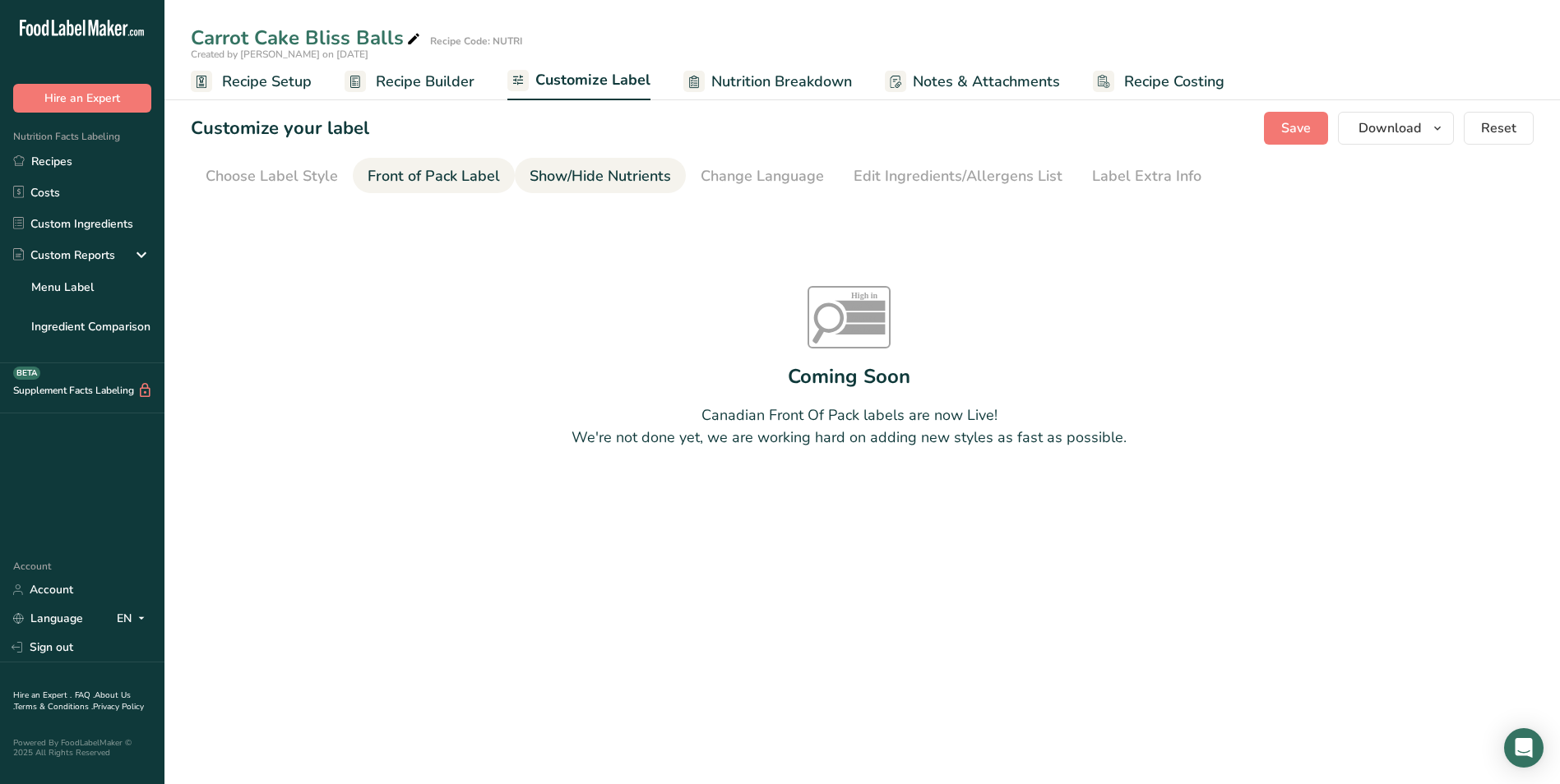
click at [564, 189] on link "Show/Hide Nutrients" at bounding box center [600, 176] width 141 height 37
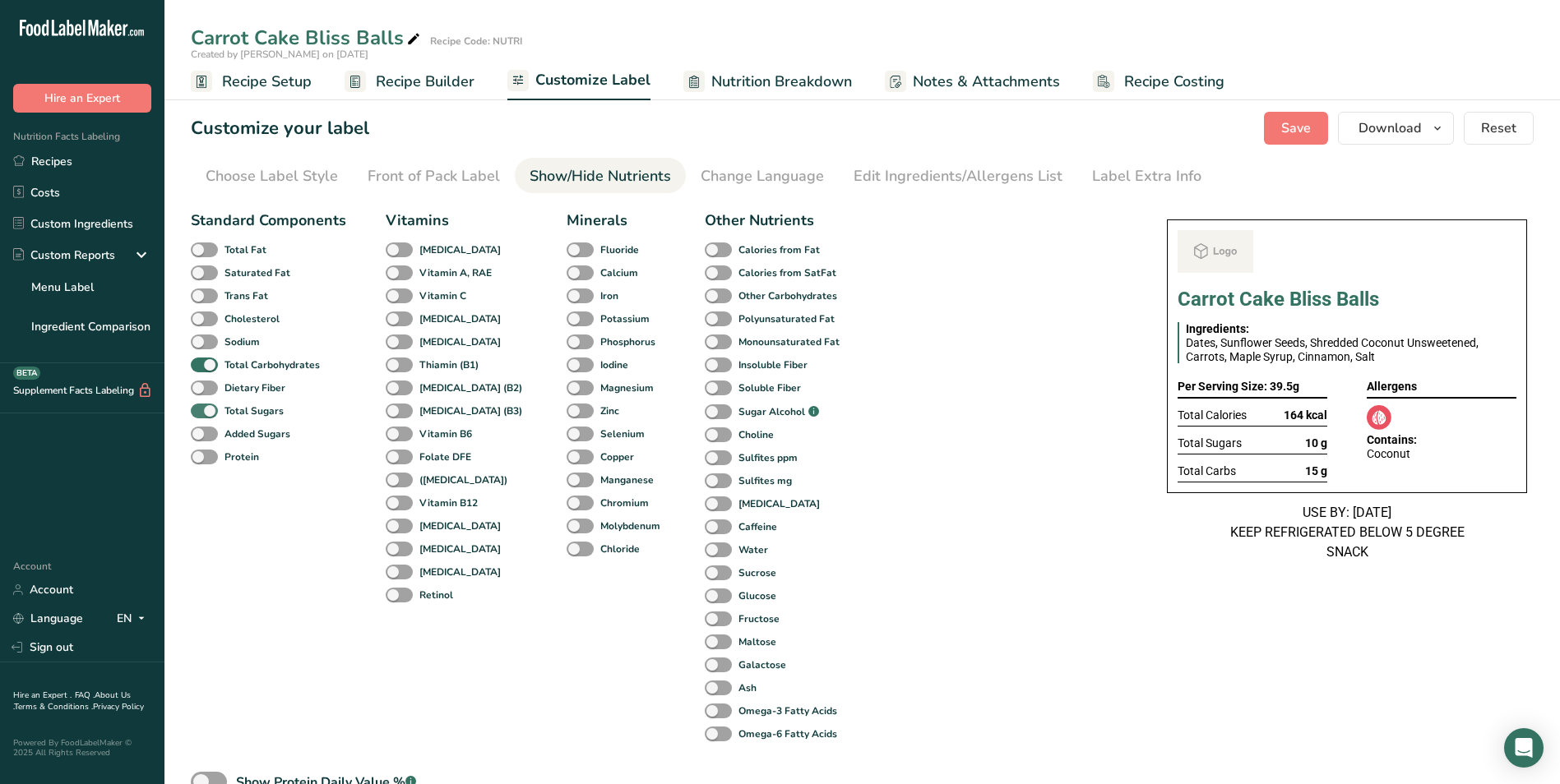
click at [214, 409] on span at bounding box center [204, 412] width 27 height 16
click at [202, 409] on input "Total Sugars" at bounding box center [196, 410] width 11 height 11
checkbox input "false"
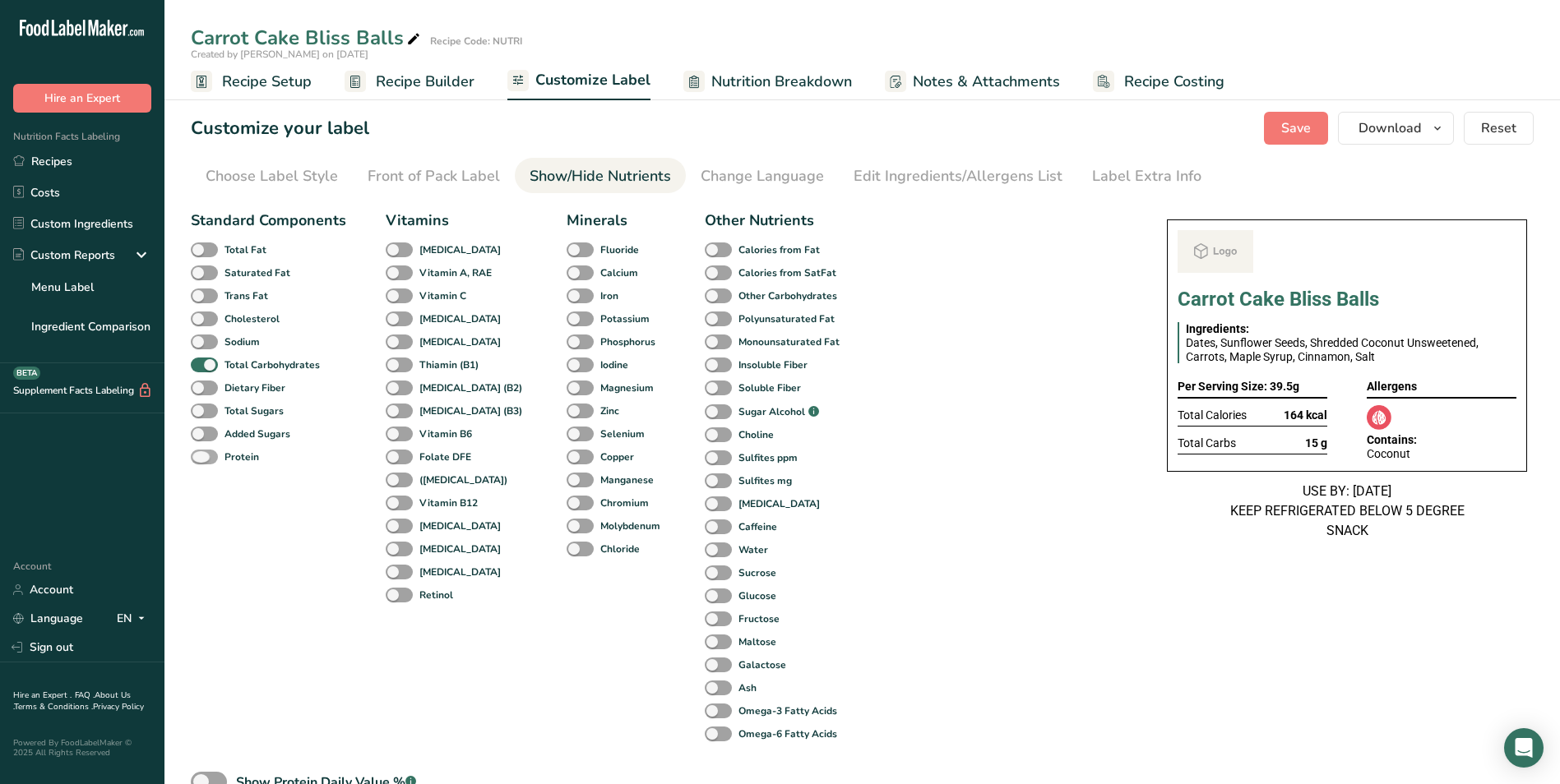
click at [206, 453] on span at bounding box center [204, 457] width 27 height 16
click at [202, 453] on input "Protein" at bounding box center [196, 457] width 11 height 11
checkbox input "true"
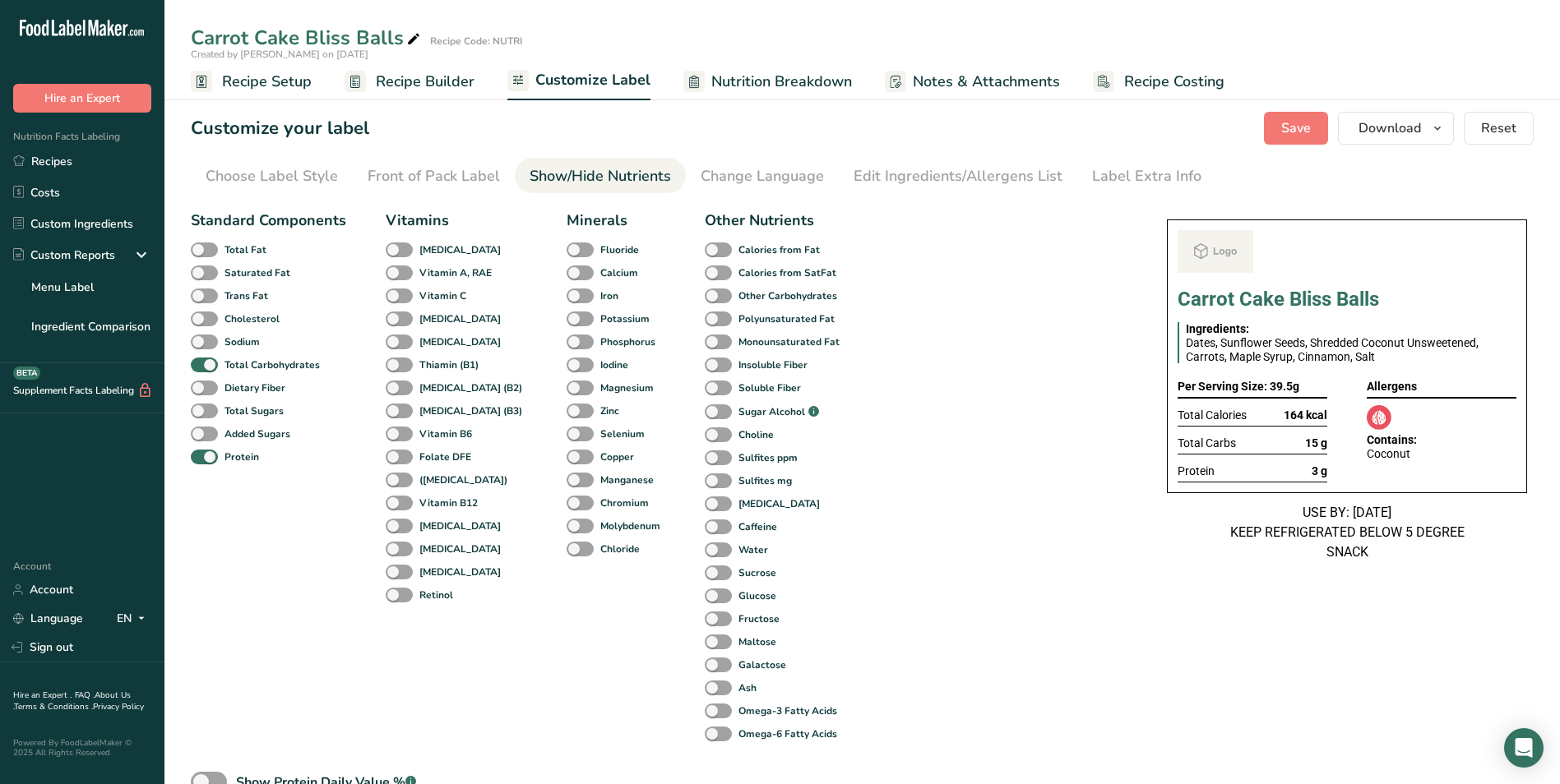
click at [825, 88] on span "Nutrition Breakdown" at bounding box center [781, 81] width 141 height 22
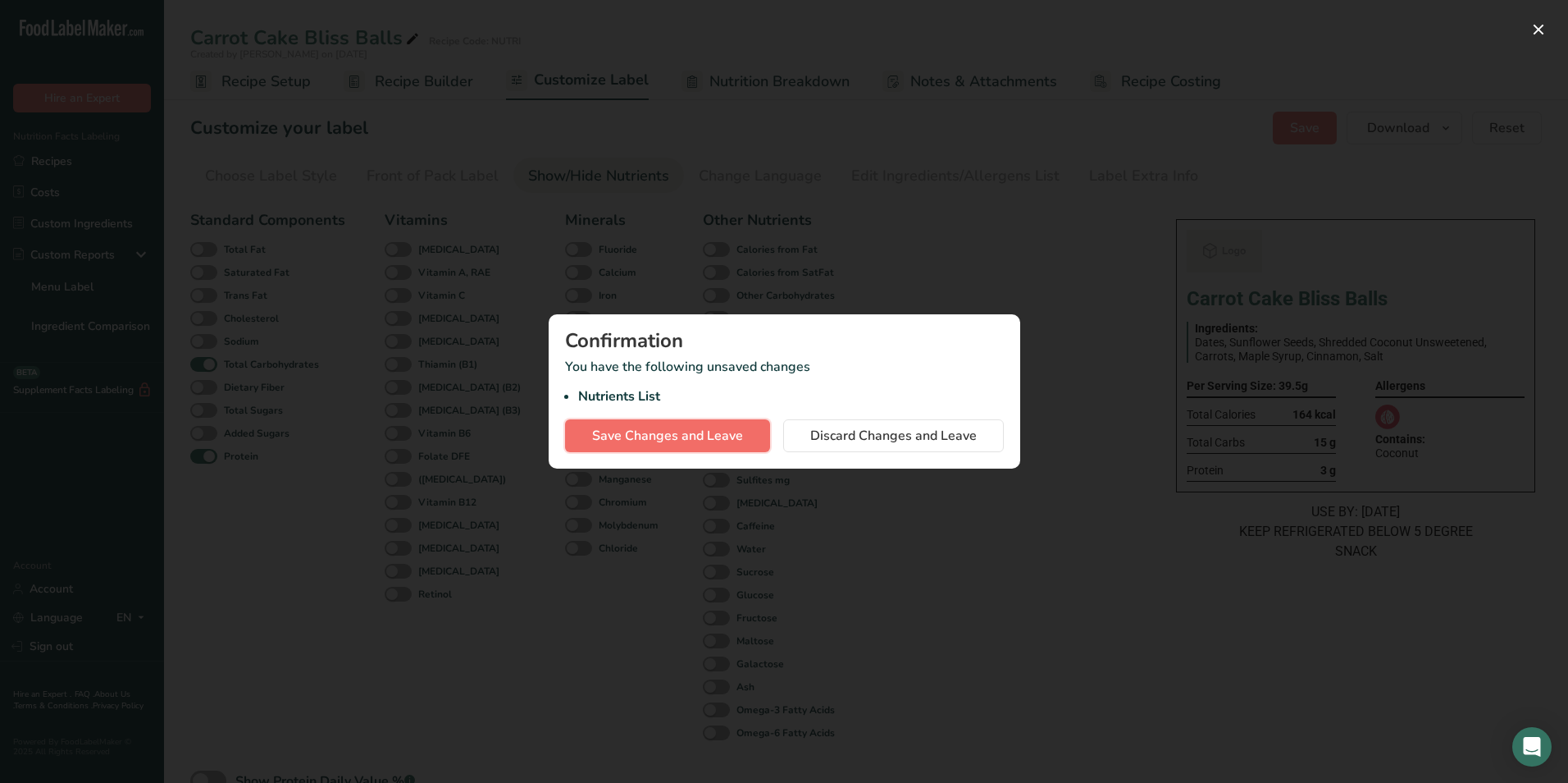
click at [665, 437] on span "Save Changes and Leave" at bounding box center [668, 436] width 151 height 20
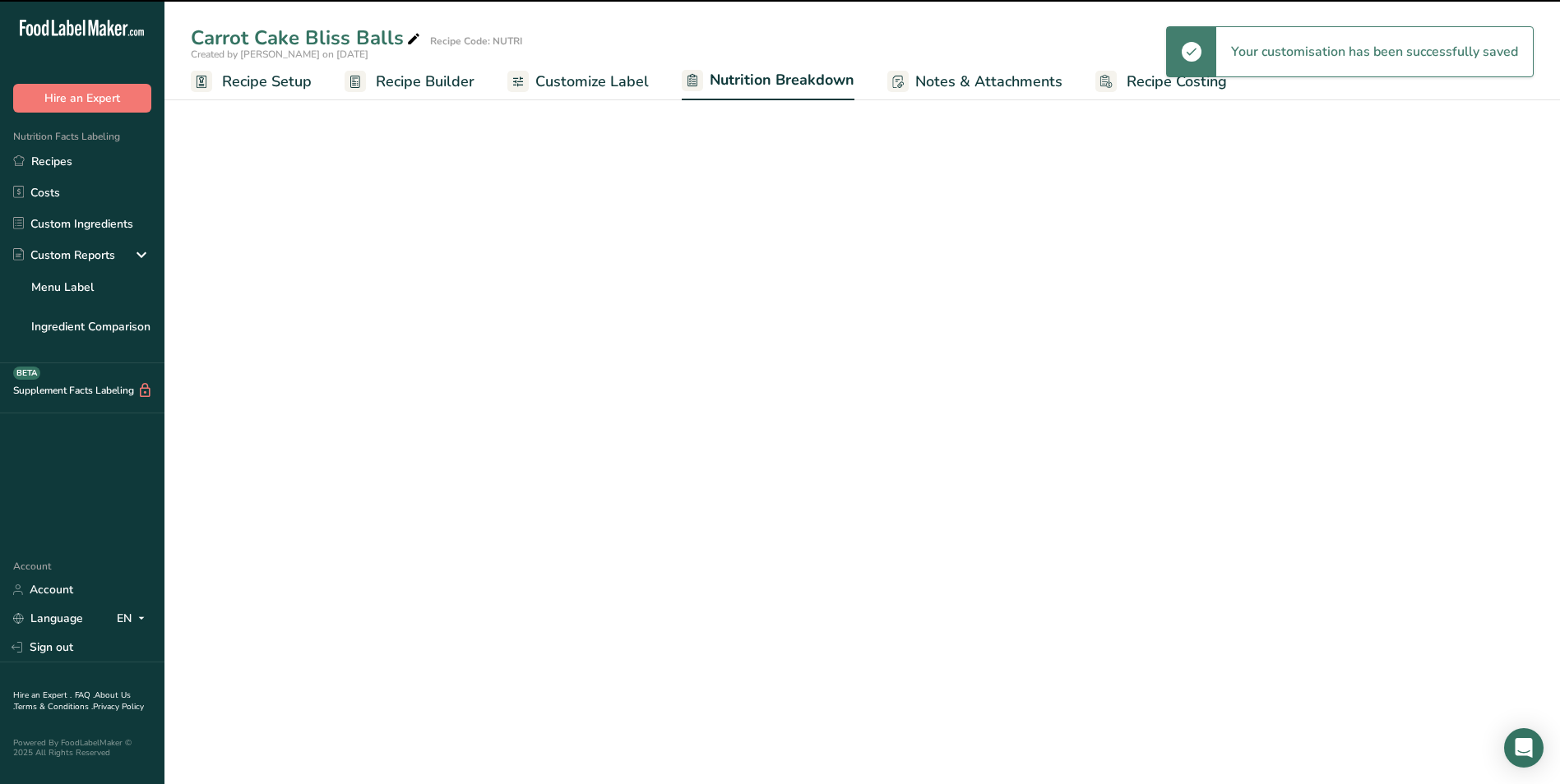
select select "Calories"
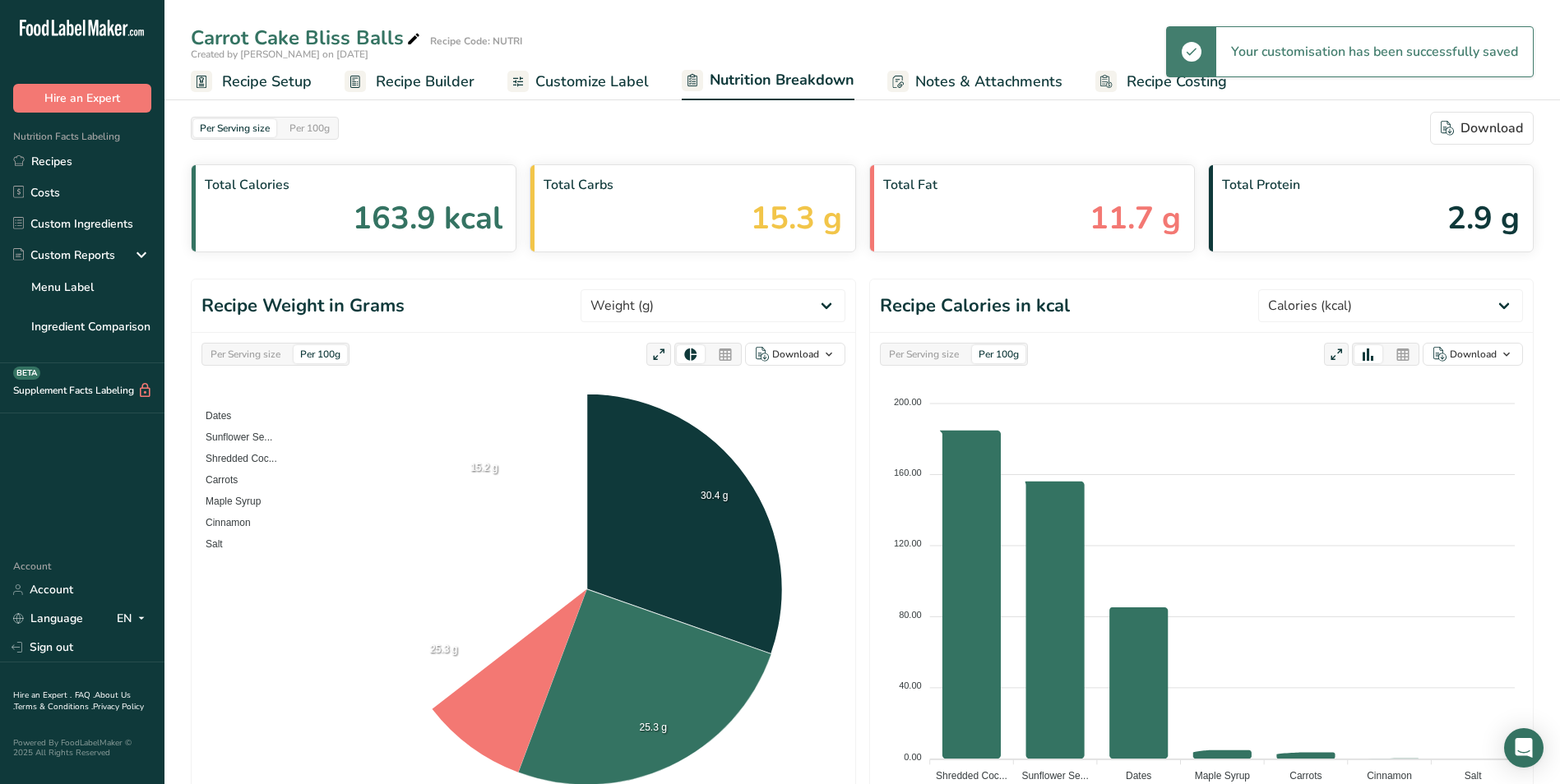
click at [595, 91] on span "Customize Label" at bounding box center [592, 81] width 113 height 22
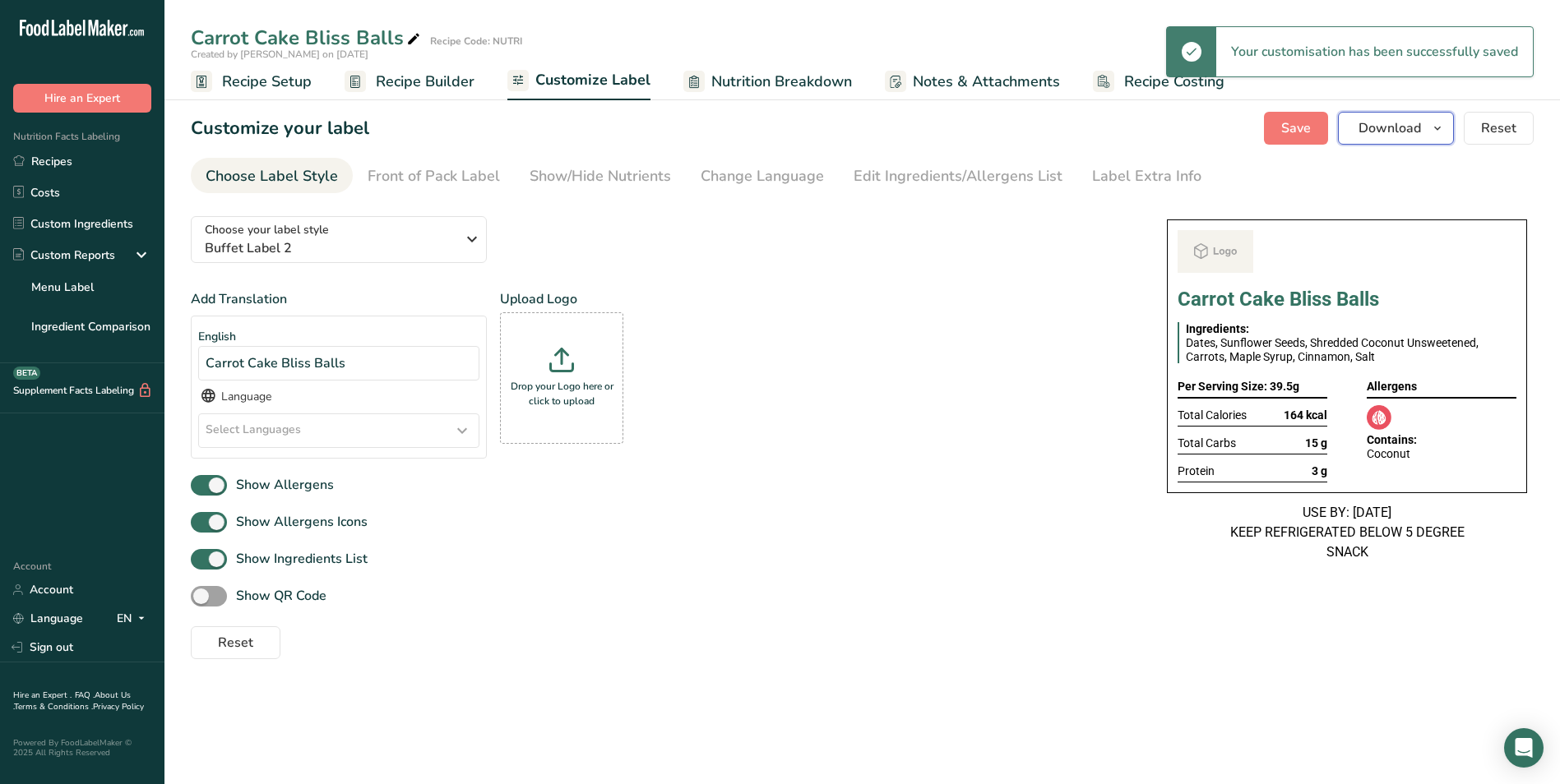
click at [1398, 138] on button "Download" at bounding box center [1395, 128] width 116 height 33
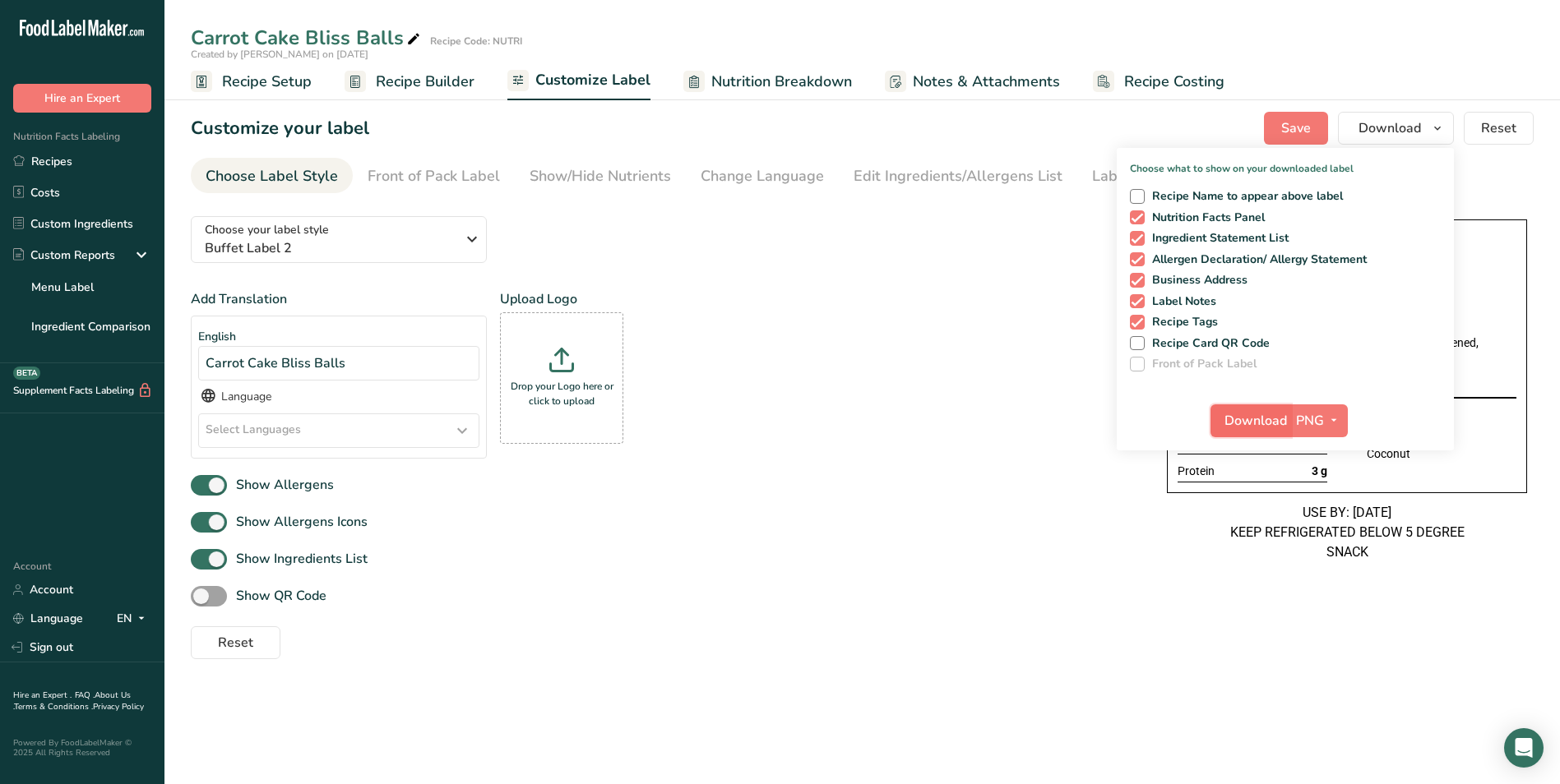
click at [1250, 430] on span "Download" at bounding box center [1255, 421] width 63 height 20
click at [45, 163] on link "Recipes" at bounding box center [82, 161] width 165 height 31
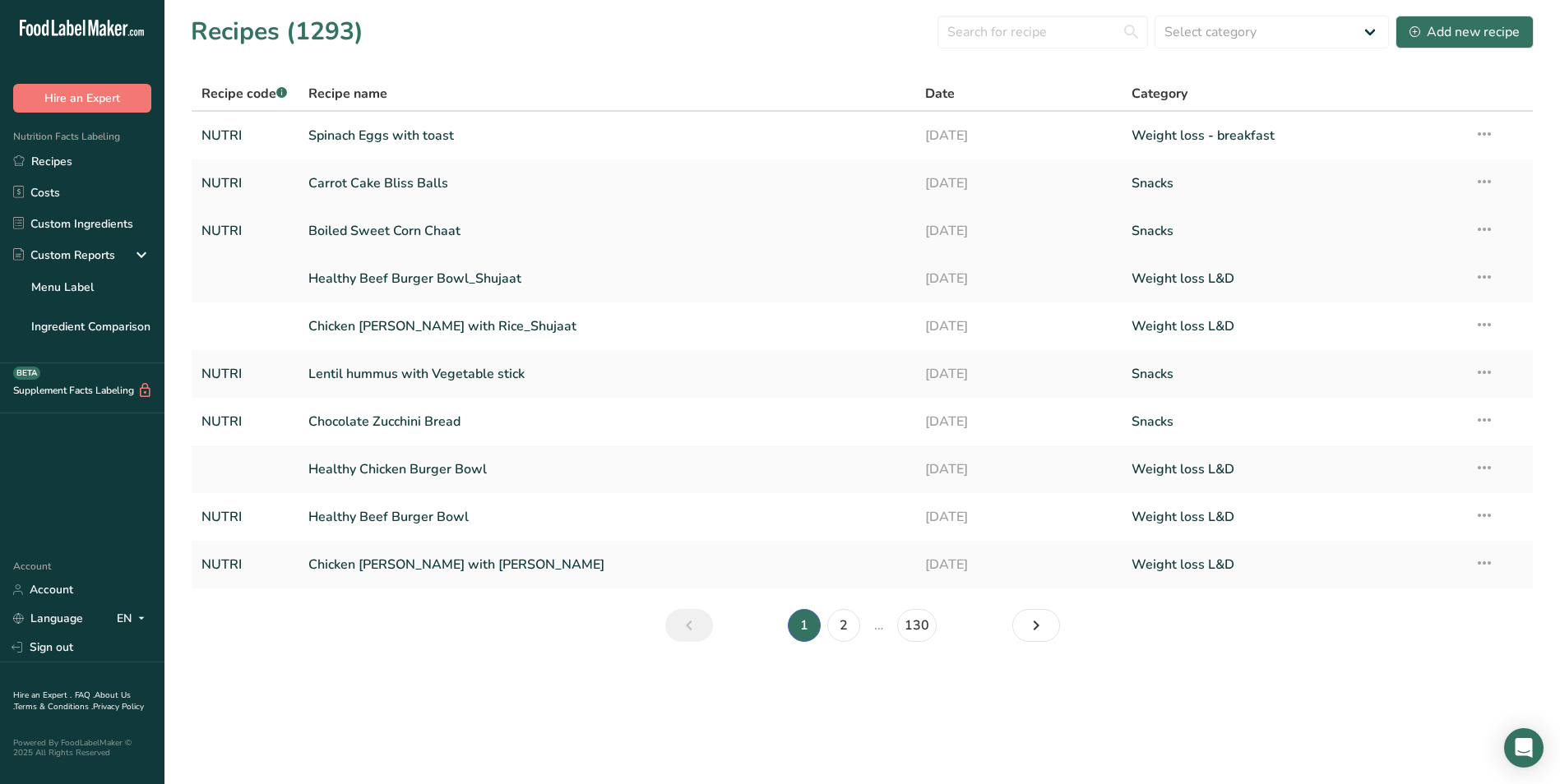
click at [454, 217] on link "Boiled Sweet Corn Chaat" at bounding box center [608, 230] width 598 height 35
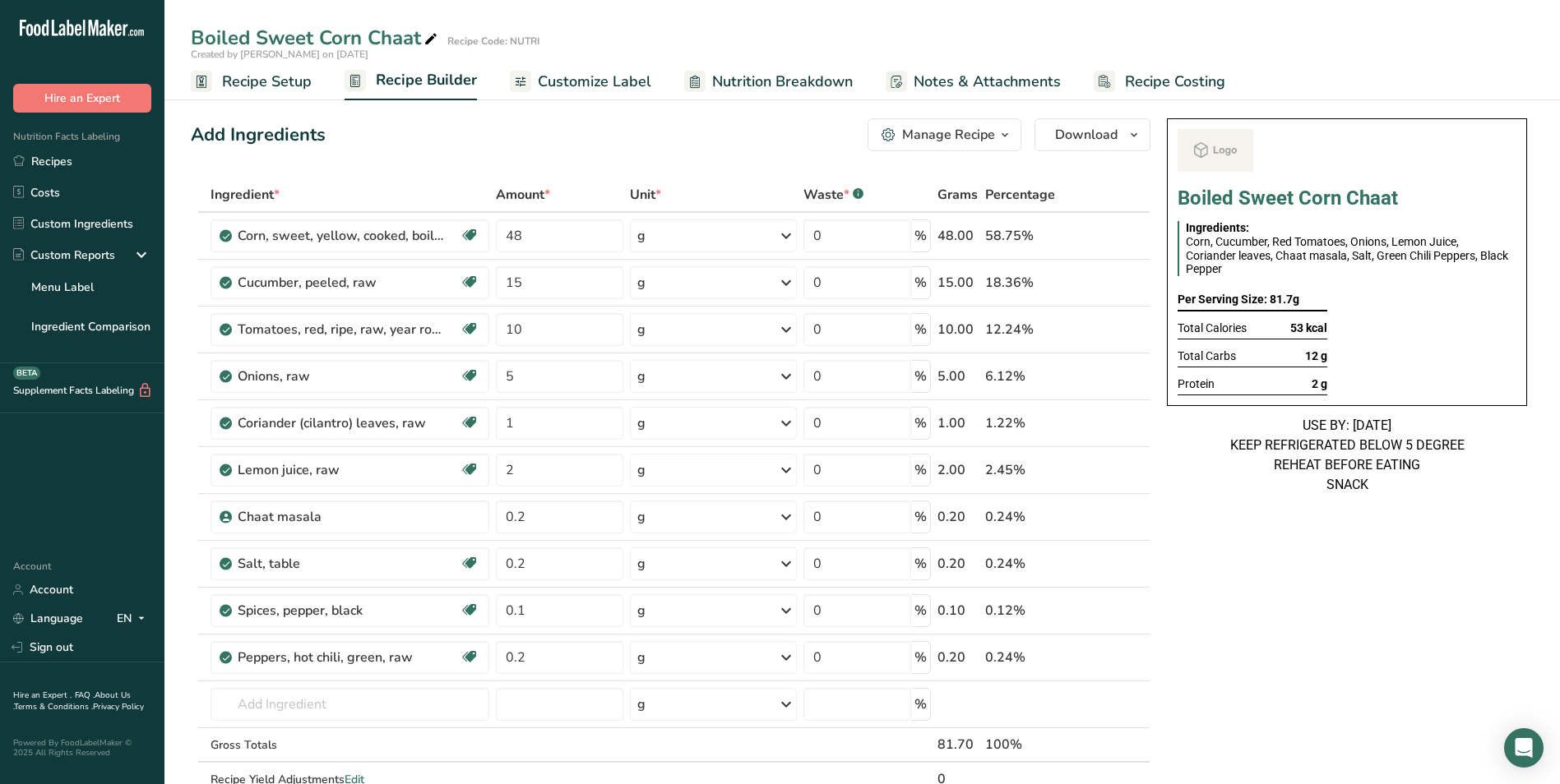
click at [556, 74] on span "Customize Label" at bounding box center [595, 81] width 113 height 22
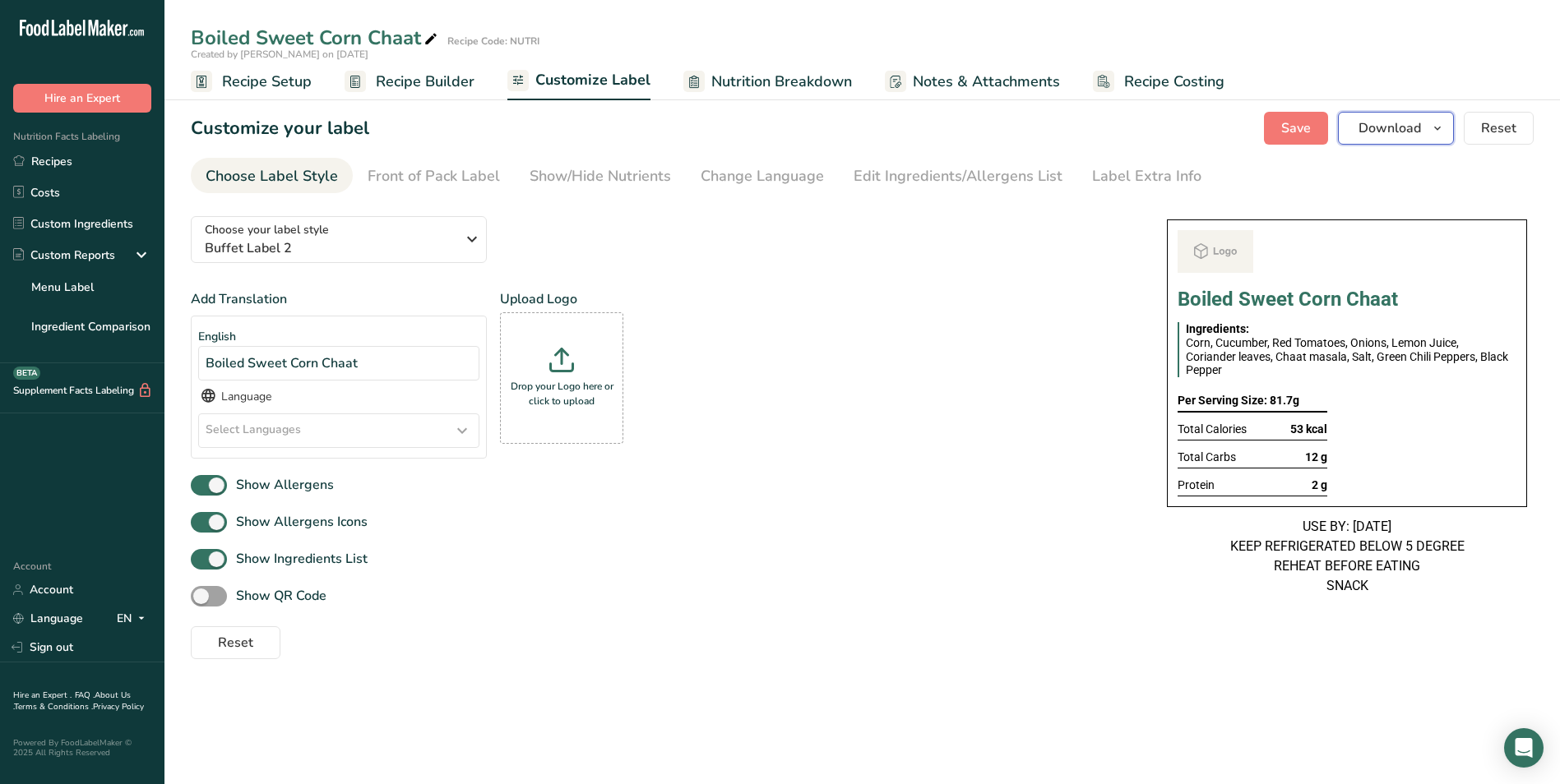
click at [1395, 132] on span "Download" at bounding box center [1389, 128] width 63 height 20
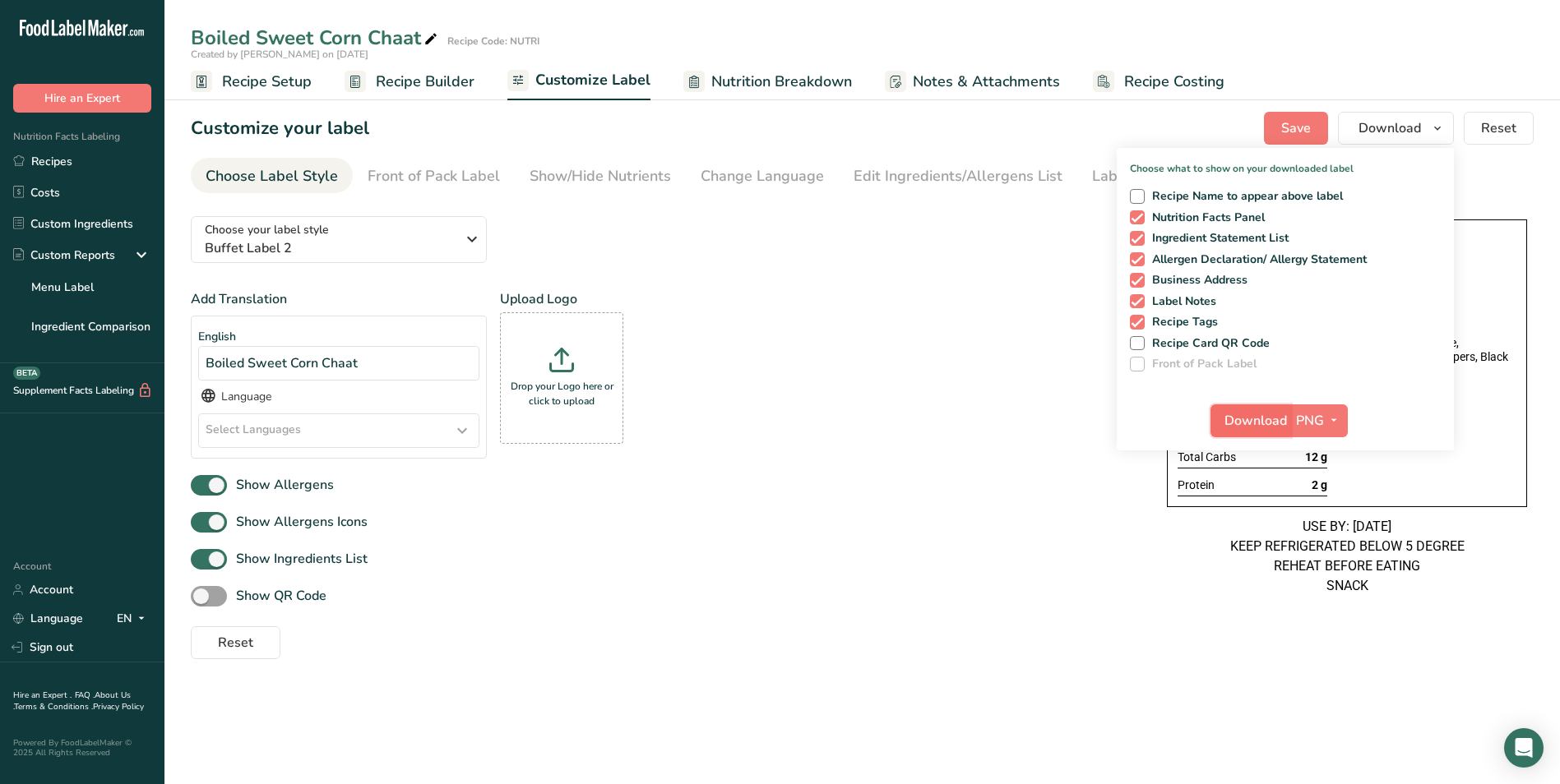
click at [1247, 414] on span "Download" at bounding box center [1255, 421] width 63 height 20
